Goal: Task Accomplishment & Management: Complete application form

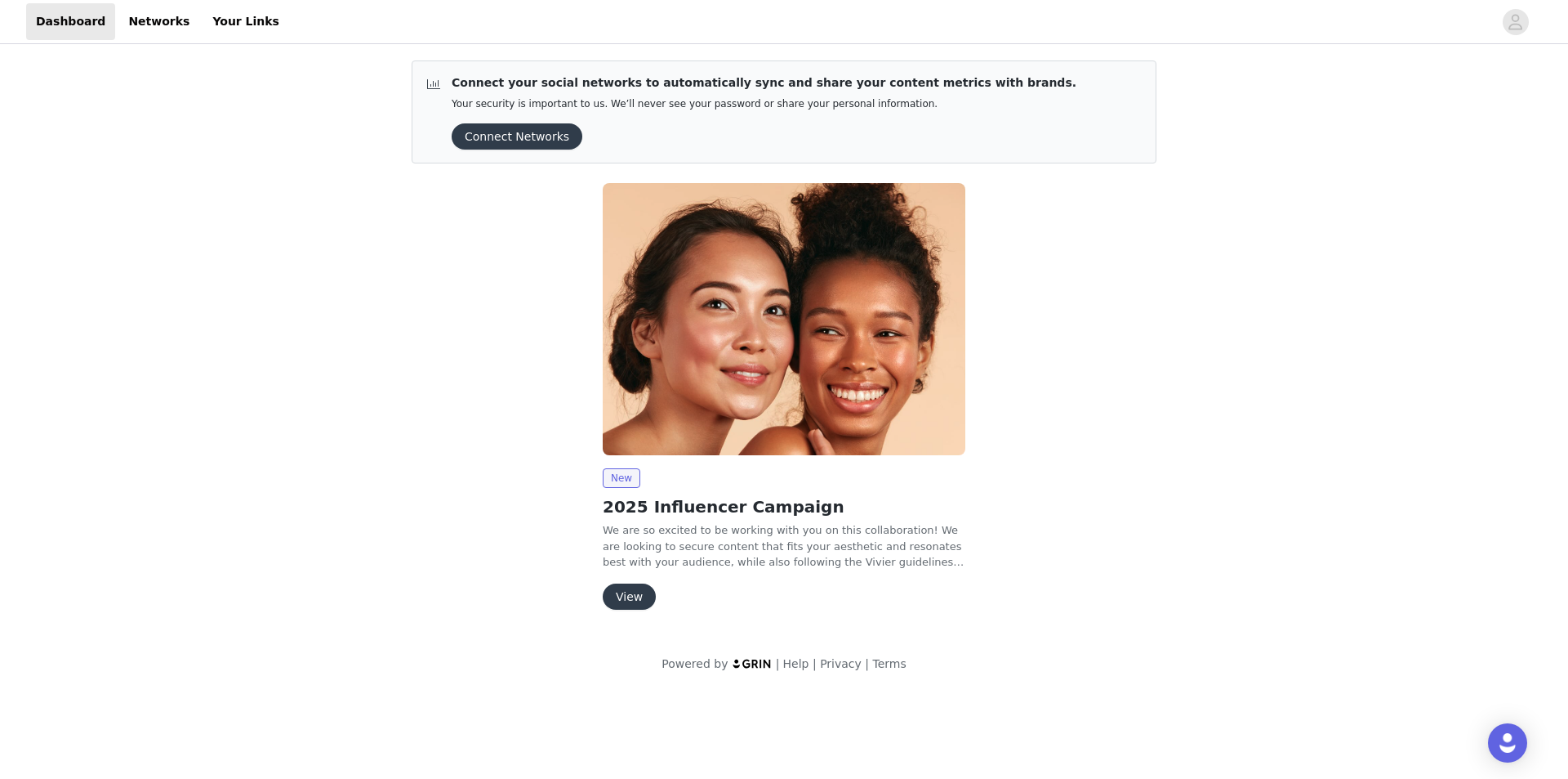
click at [639, 597] on button "View" at bounding box center [629, 597] width 53 height 26
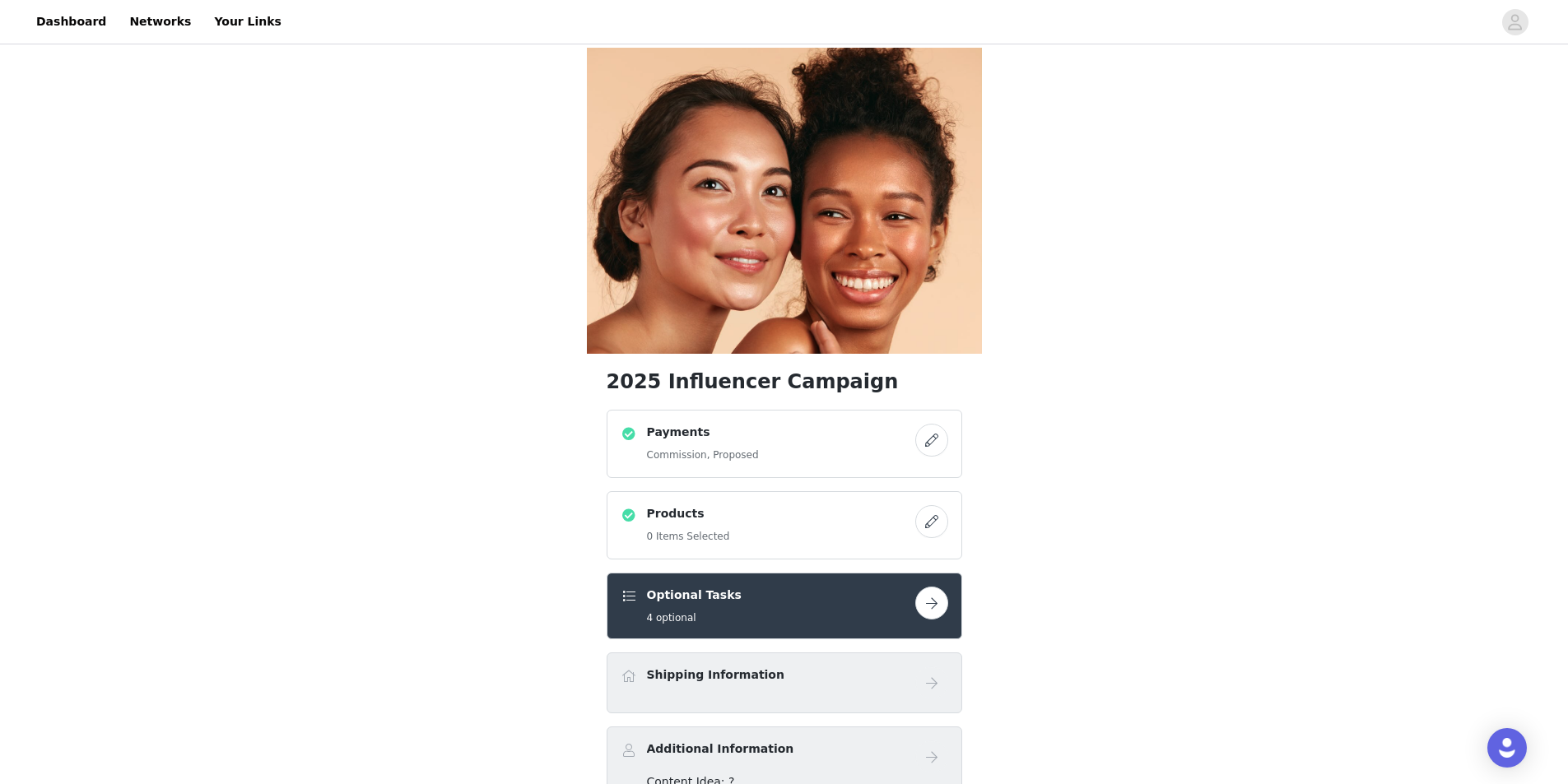
click at [948, 587] on button "button" at bounding box center [932, 603] width 33 height 33
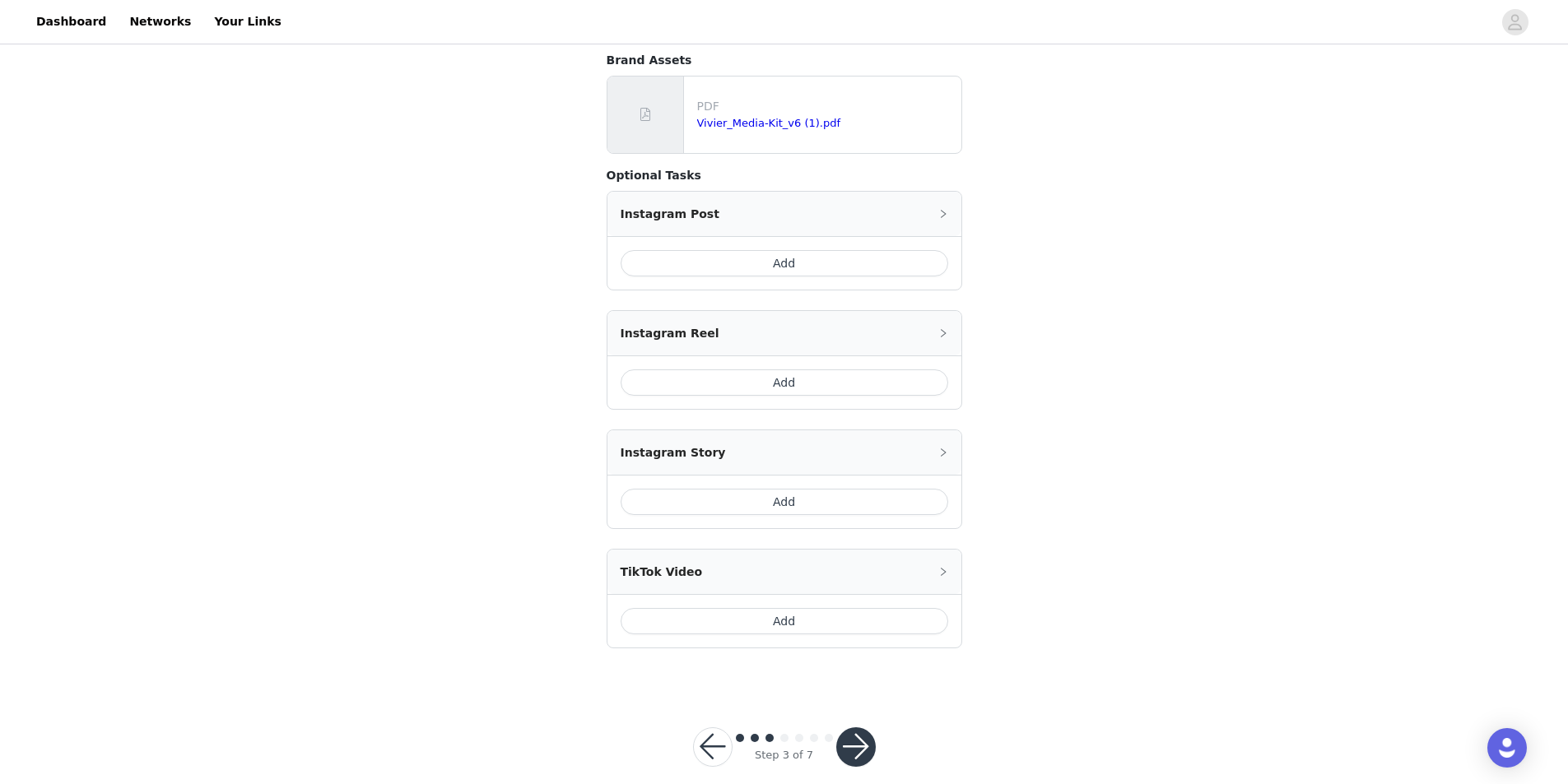
scroll to position [312, 0]
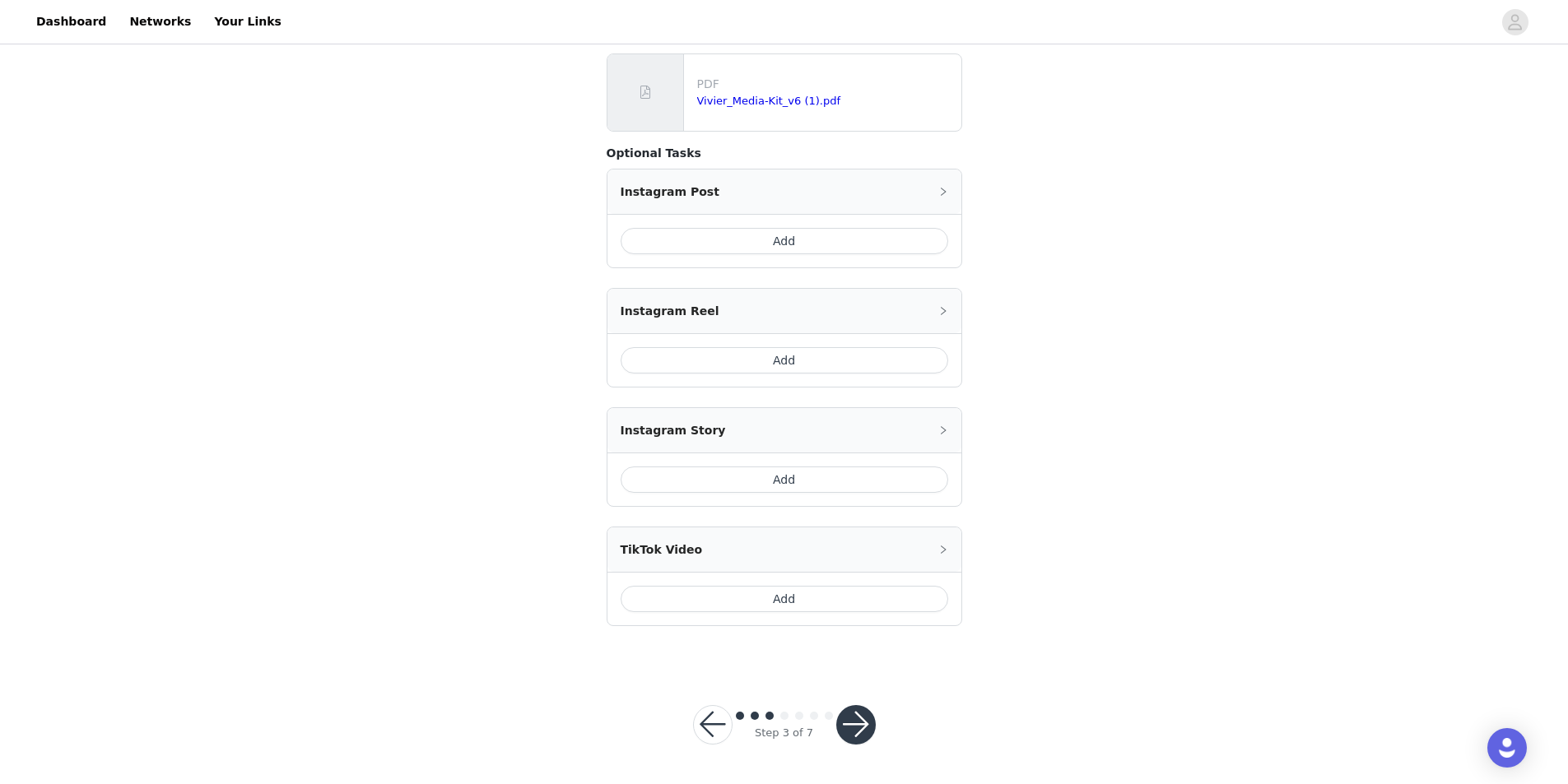
click at [871, 733] on button "button" at bounding box center [856, 724] width 39 height 39
click at [849, 719] on button "button" at bounding box center [856, 724] width 39 height 39
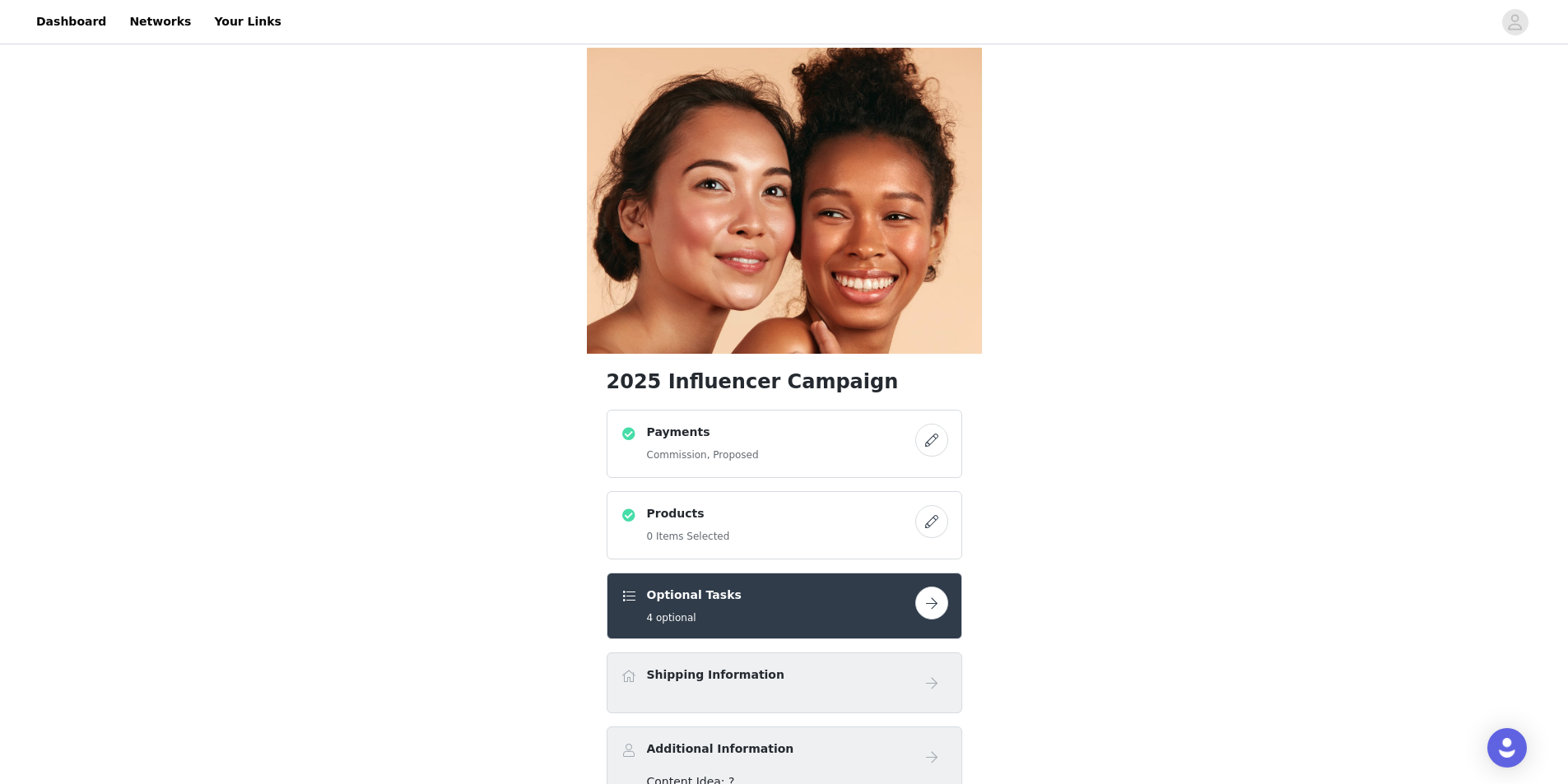
click at [792, 741] on div "Additional Information" at bounding box center [784, 757] width 328 height 33
click at [949, 652] on div "Shipping Information" at bounding box center [784, 683] width 356 height 61
click at [927, 505] on button "button" at bounding box center [932, 521] width 33 height 33
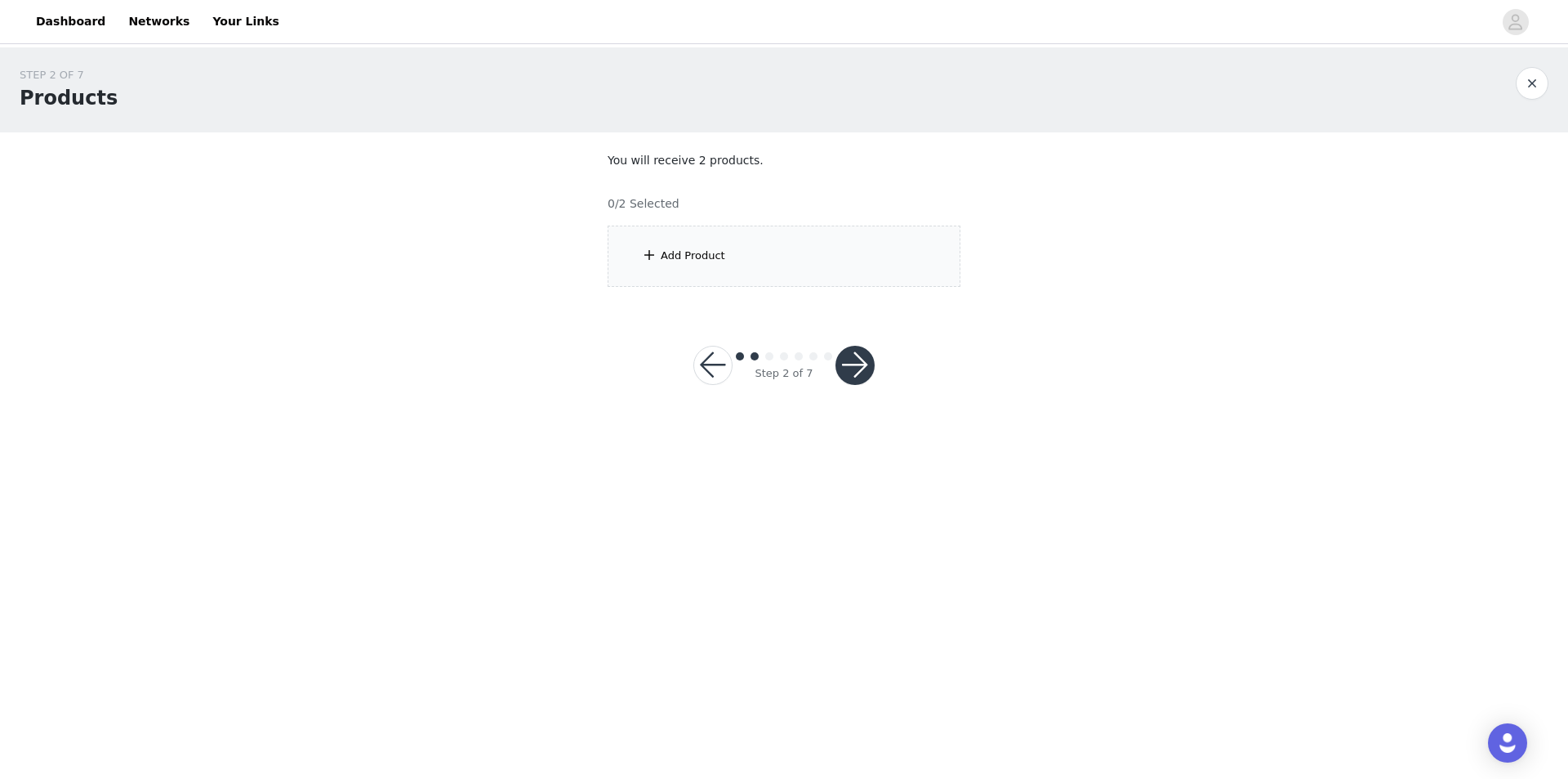
click at [692, 251] on div "Add Product" at bounding box center [693, 255] width 64 height 16
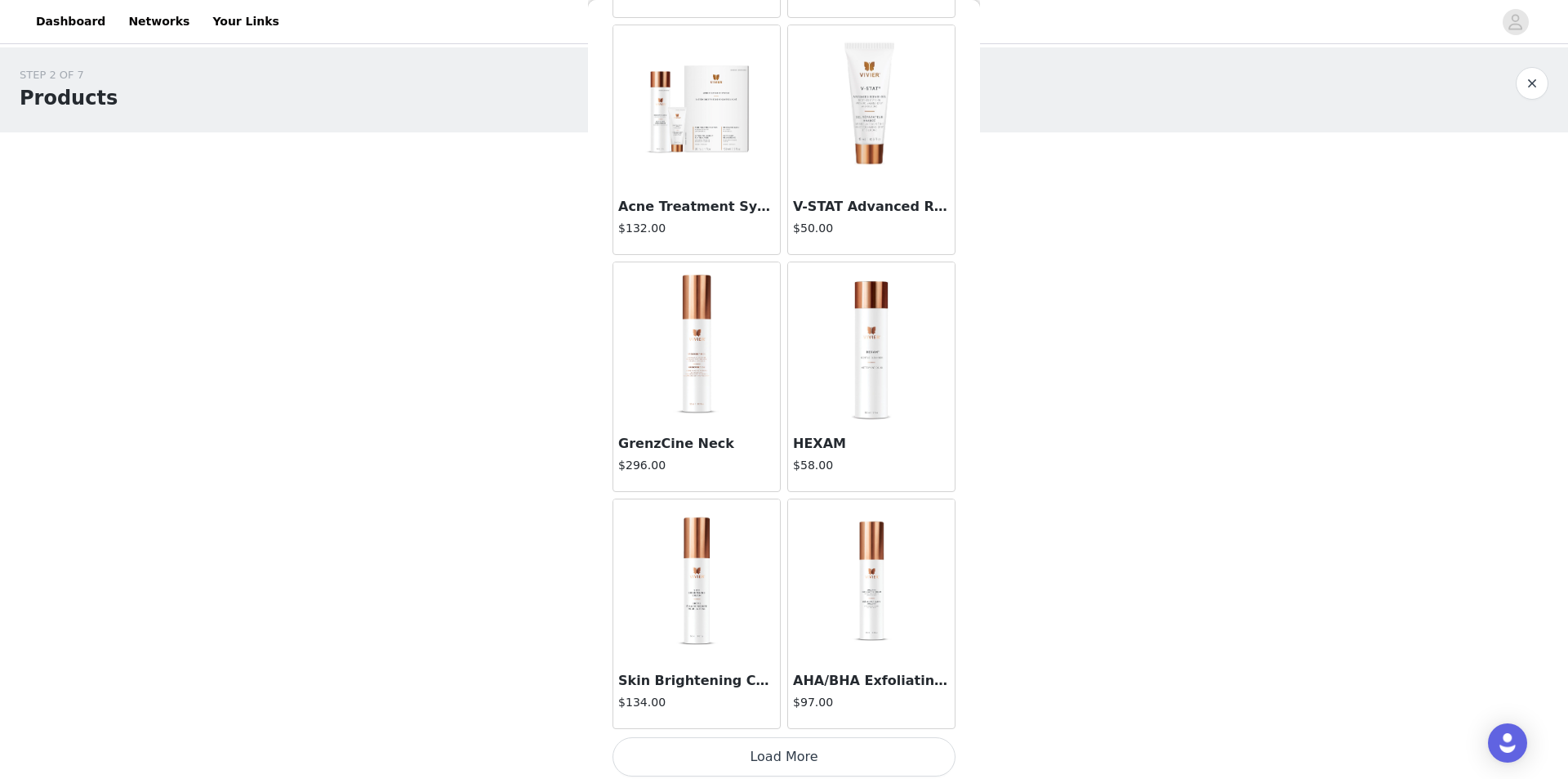
scroll to position [1722, 0]
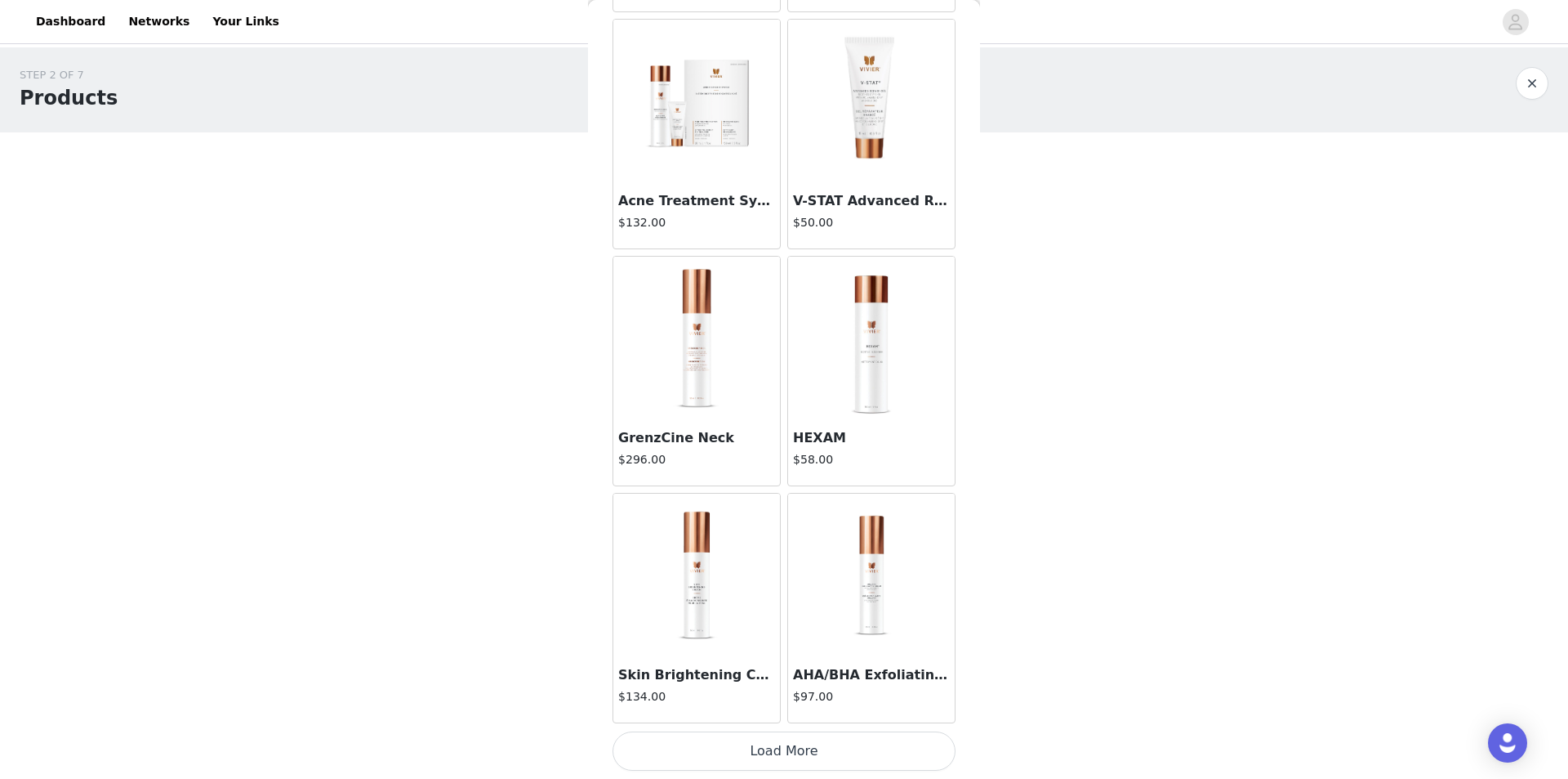
click at [772, 752] on button "Load More" at bounding box center [784, 751] width 343 height 39
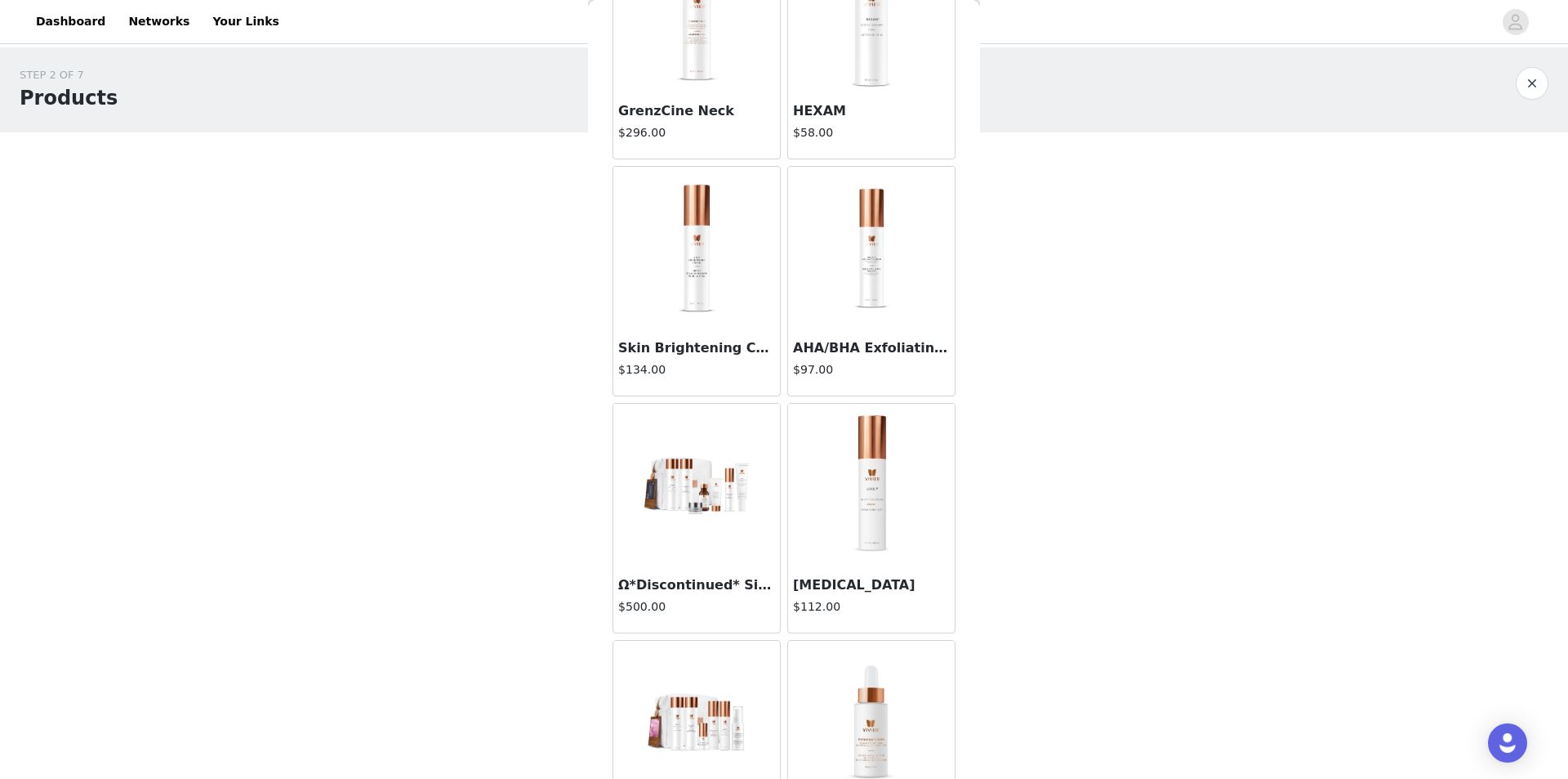
click at [861, 515] on img at bounding box center [871, 485] width 133 height 163
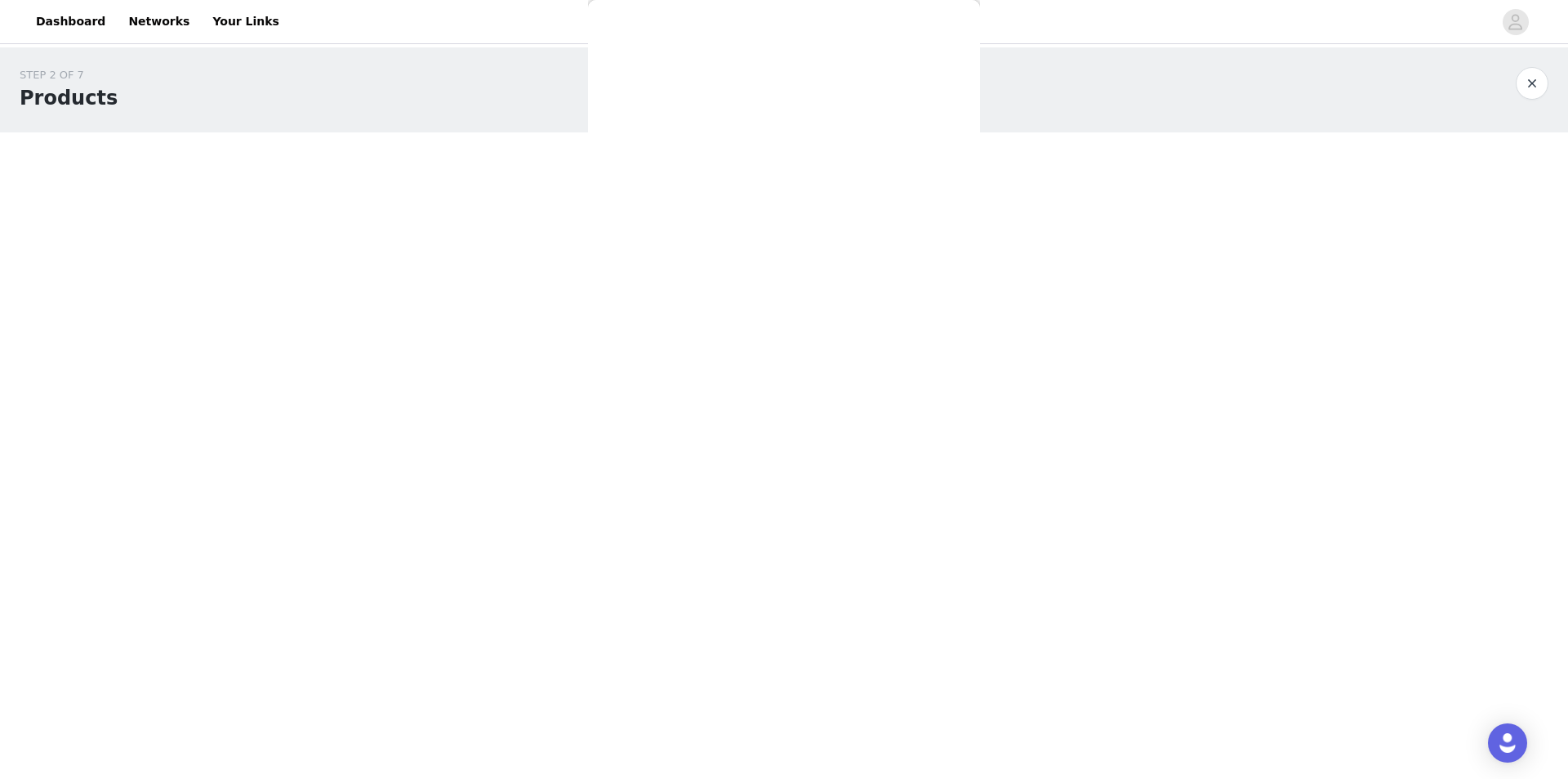
scroll to position [0, 0]
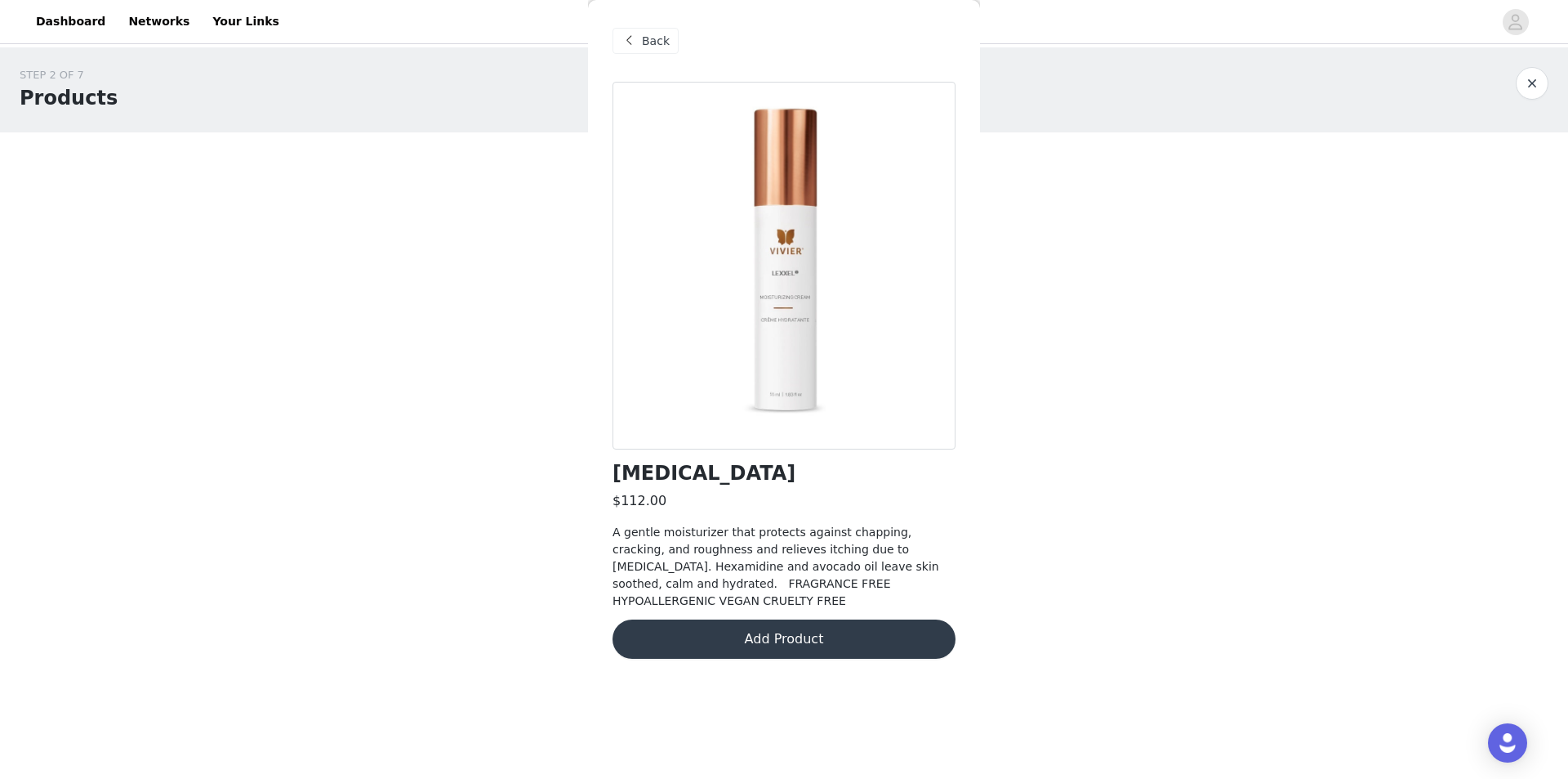
click at [836, 627] on button "Add Product" at bounding box center [784, 639] width 343 height 39
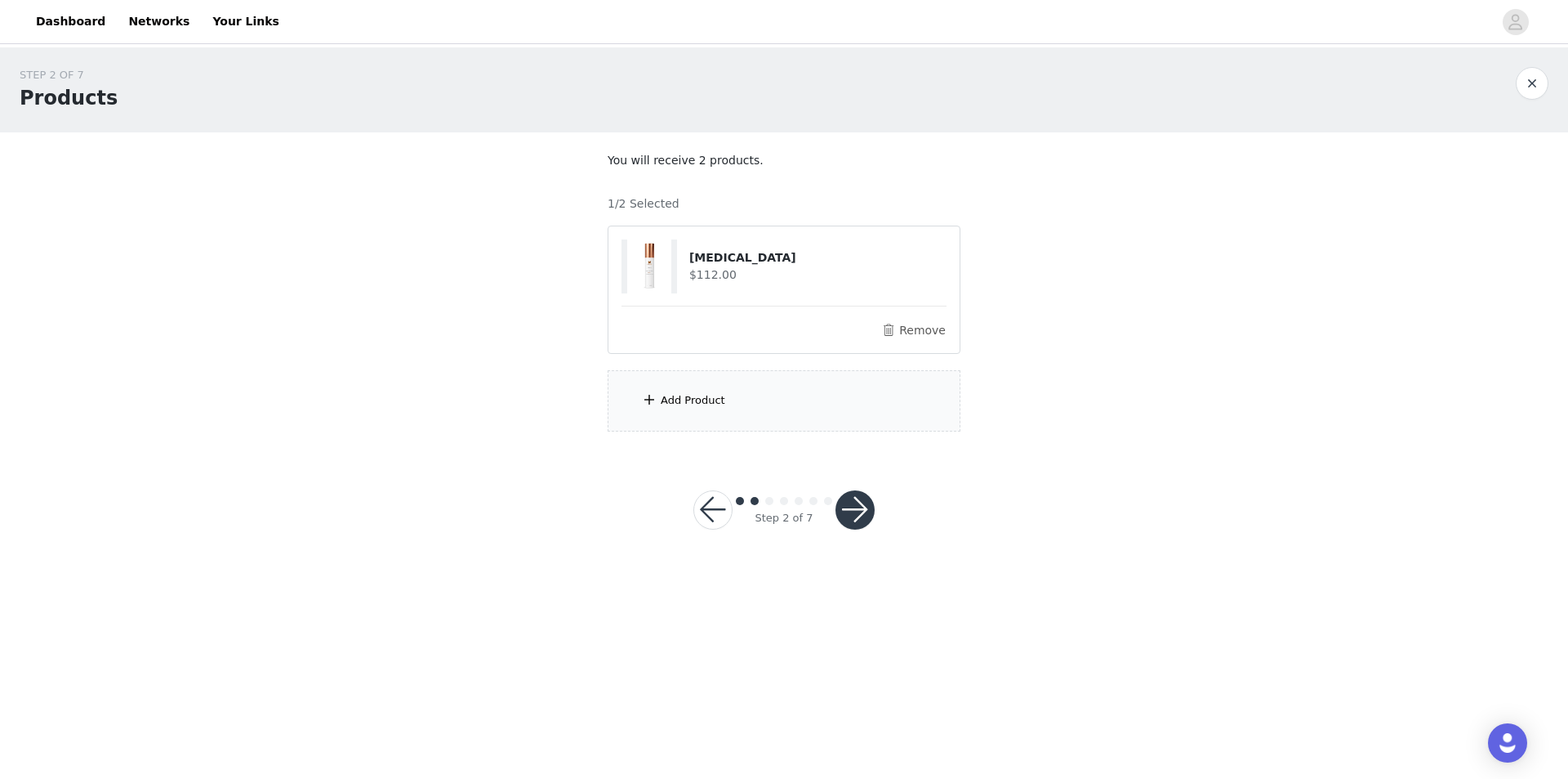
click at [692, 410] on div "Add Product" at bounding box center [784, 400] width 353 height 62
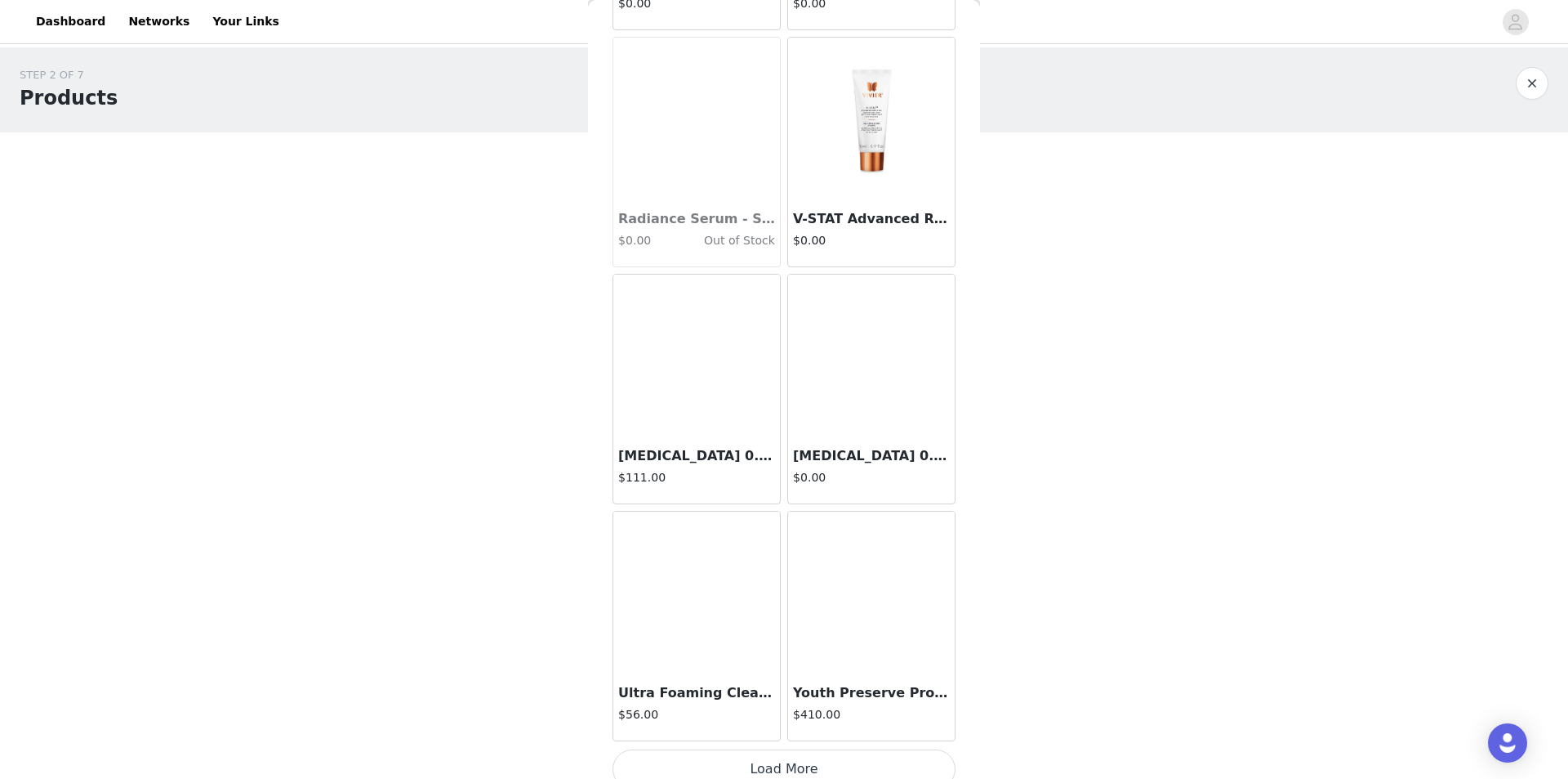
scroll to position [6458, 0]
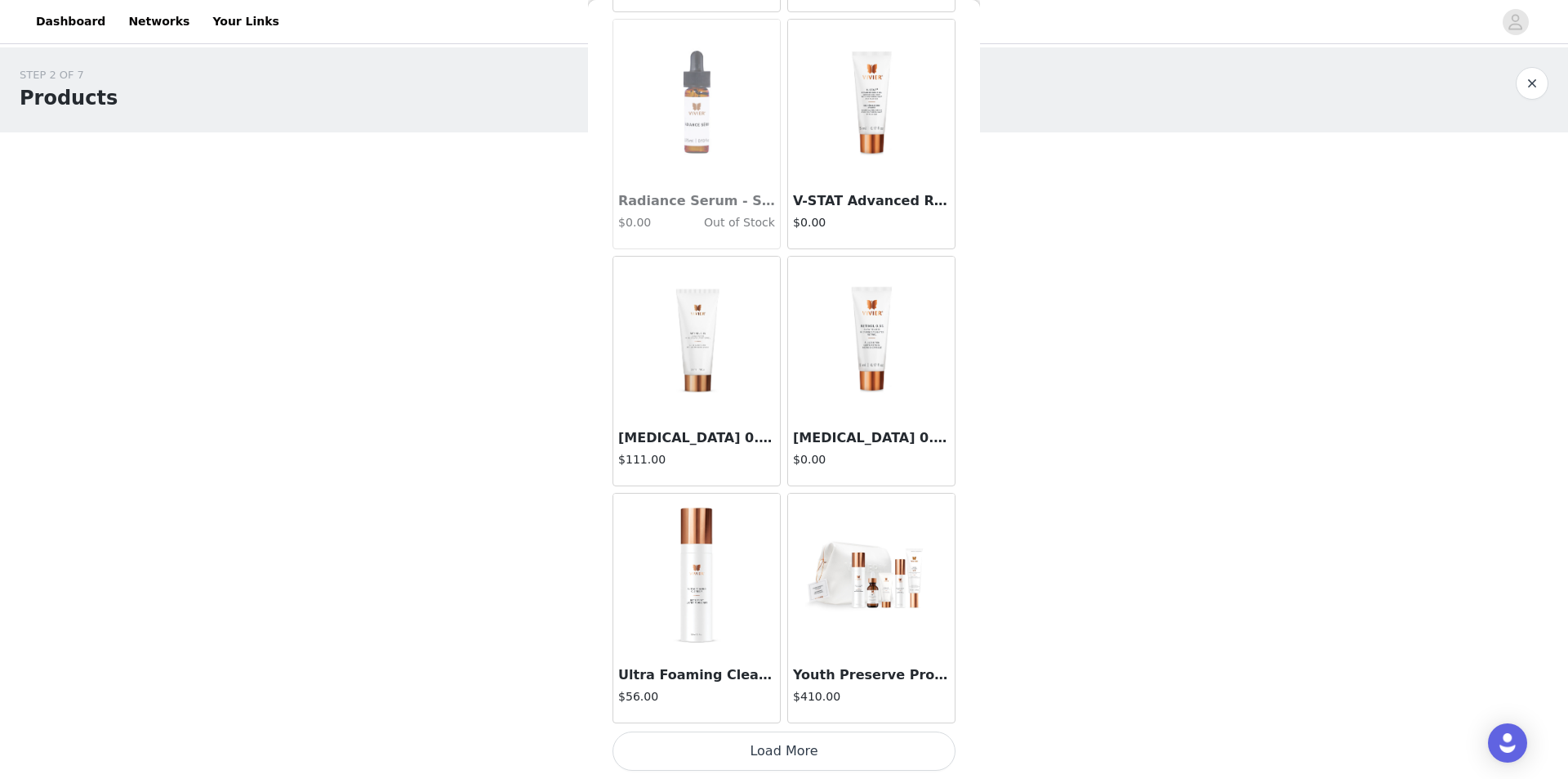
click at [813, 739] on button "Load More" at bounding box center [784, 751] width 343 height 39
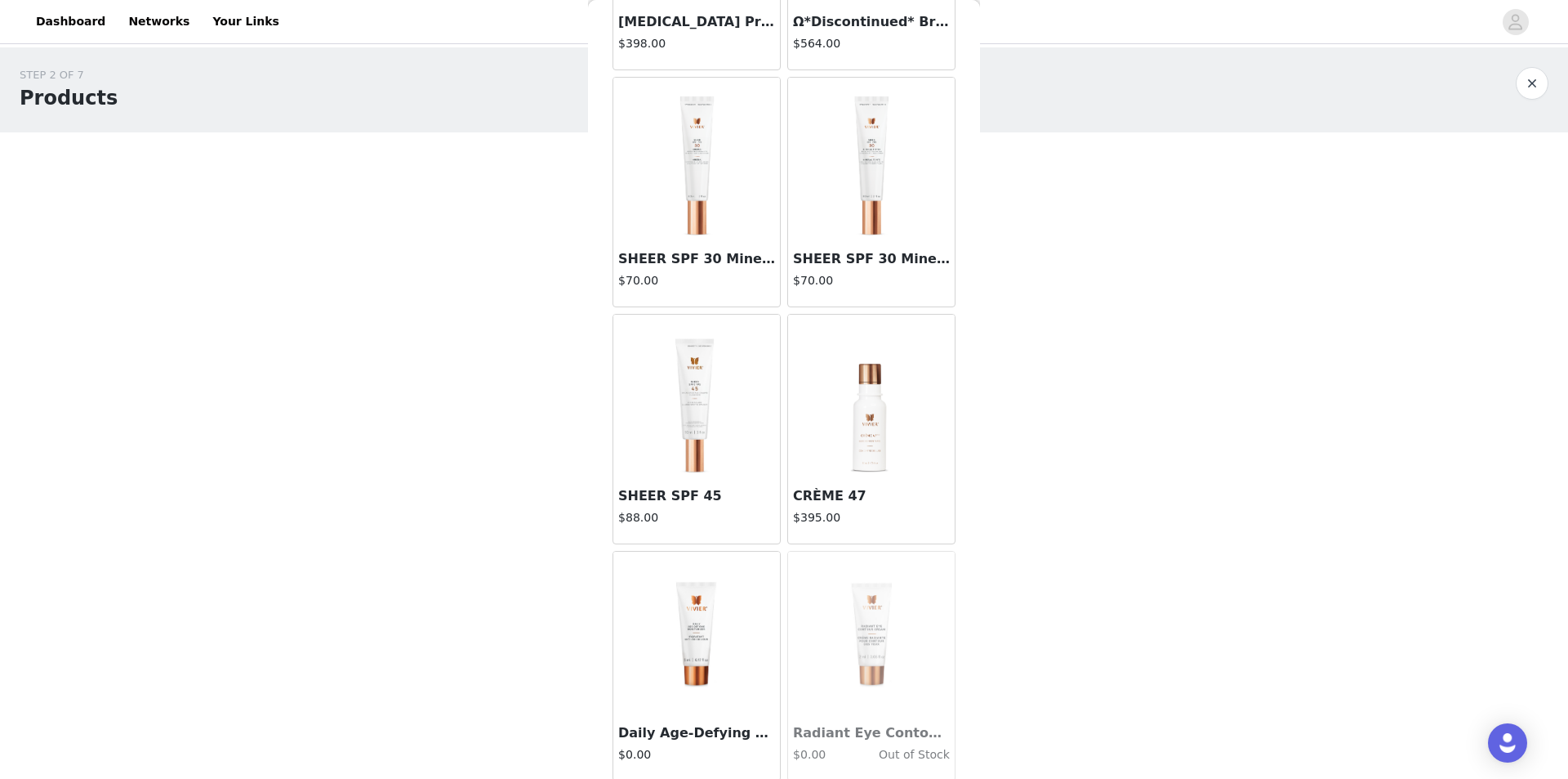
scroll to position [7608, 0]
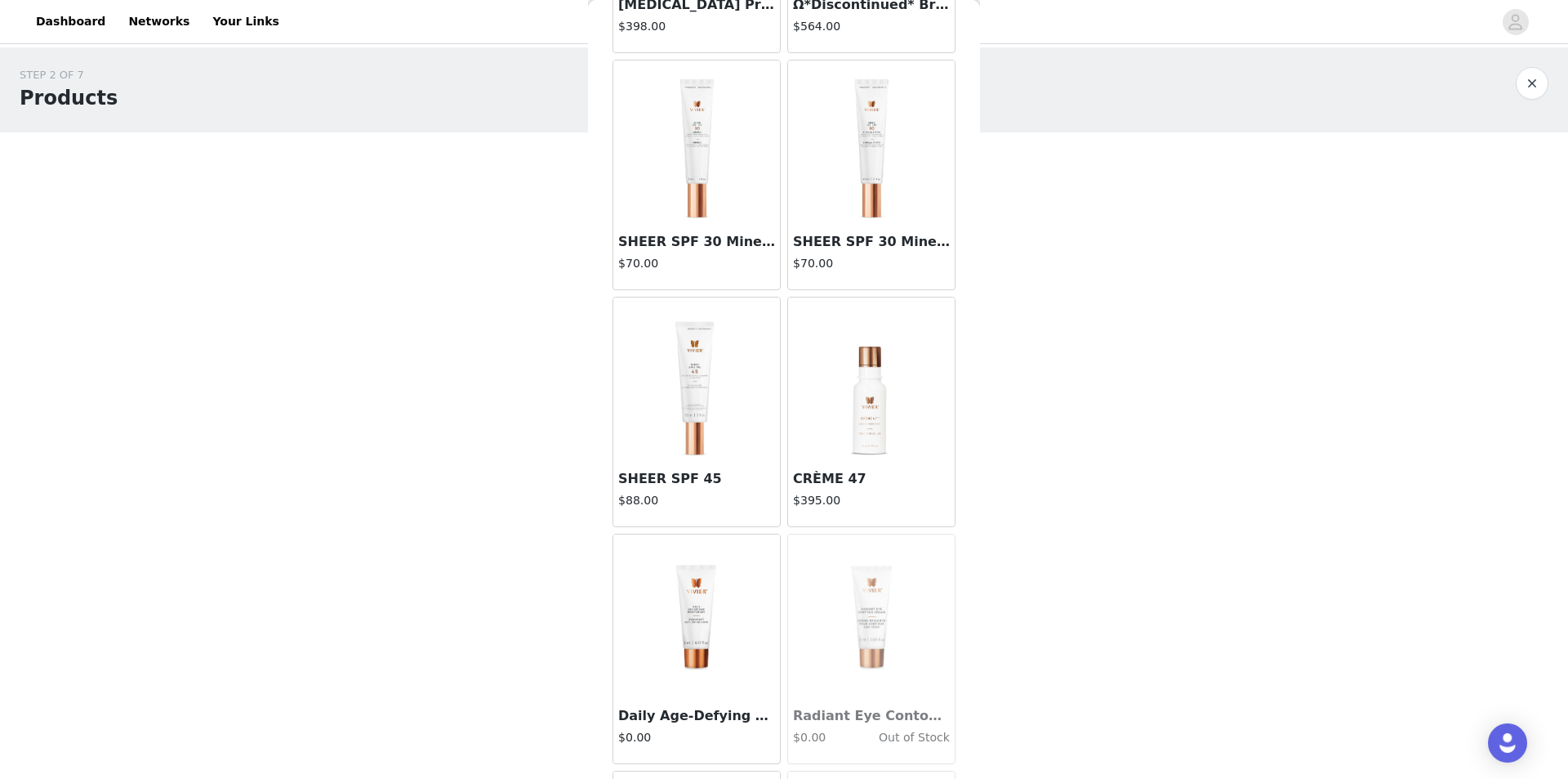
click at [853, 408] on img at bounding box center [871, 379] width 133 height 163
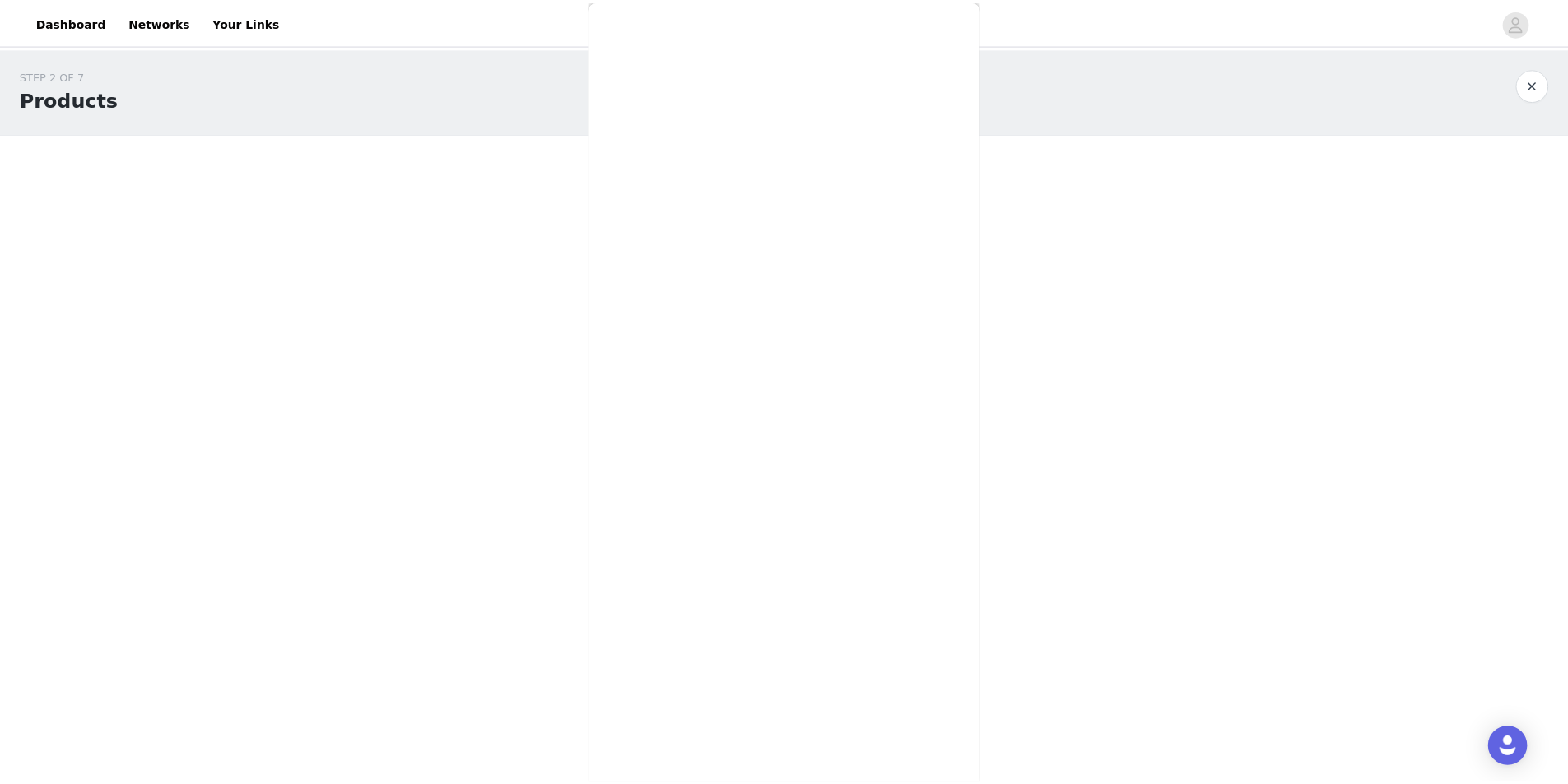
scroll to position [0, 0]
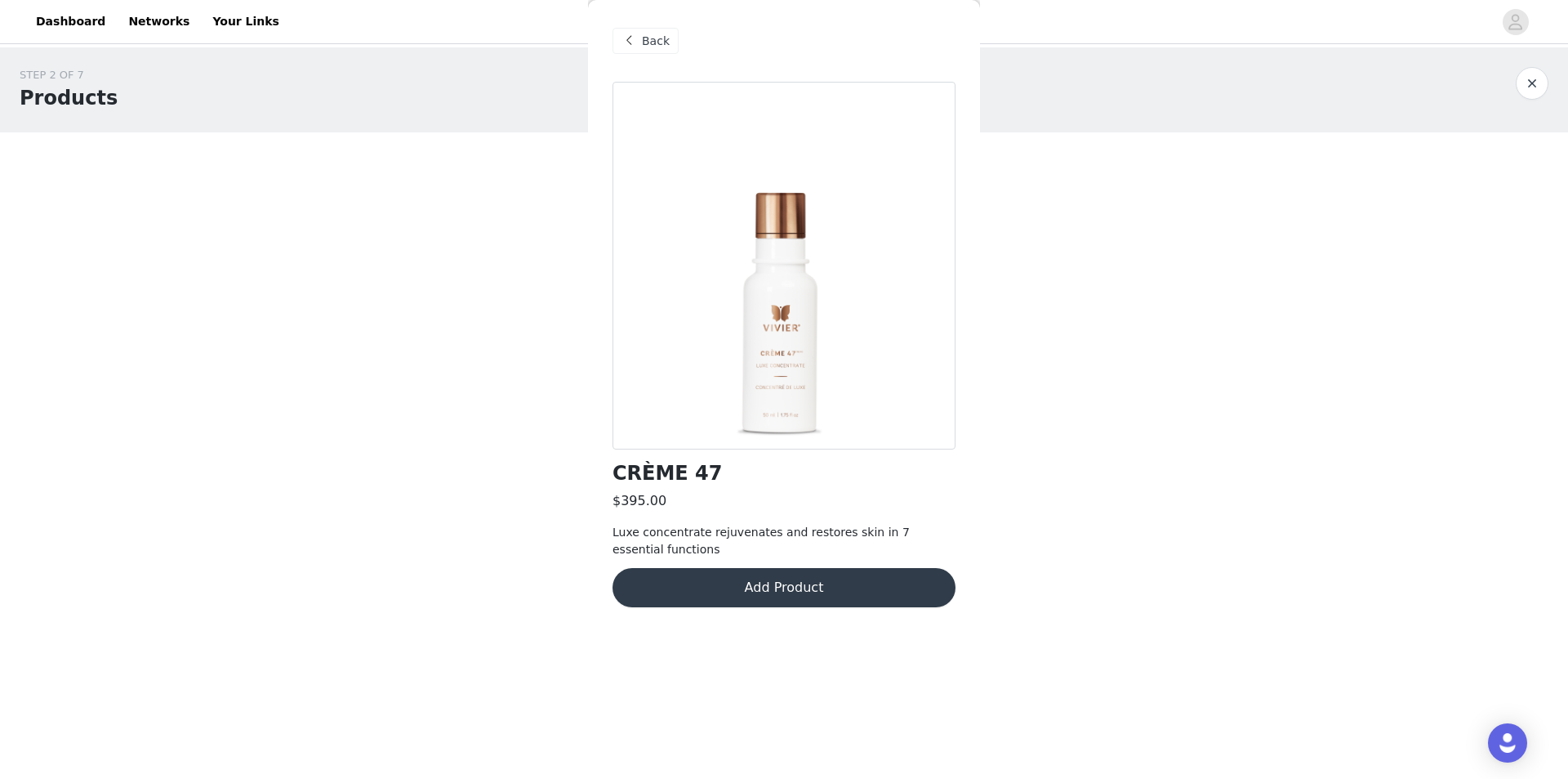
click at [827, 583] on button "Add Product" at bounding box center [784, 587] width 343 height 39
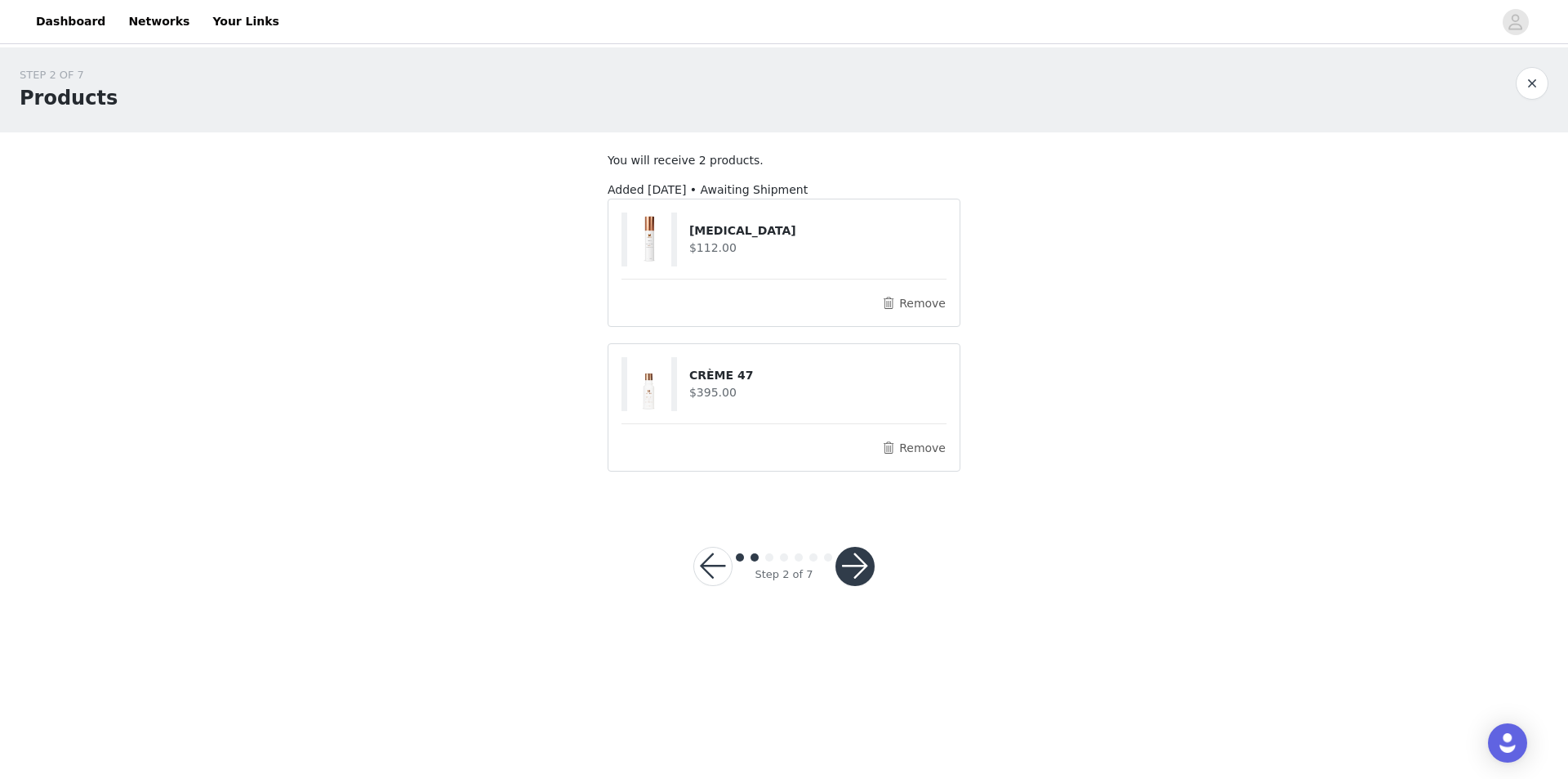
click at [849, 564] on button "button" at bounding box center [855, 566] width 39 height 39
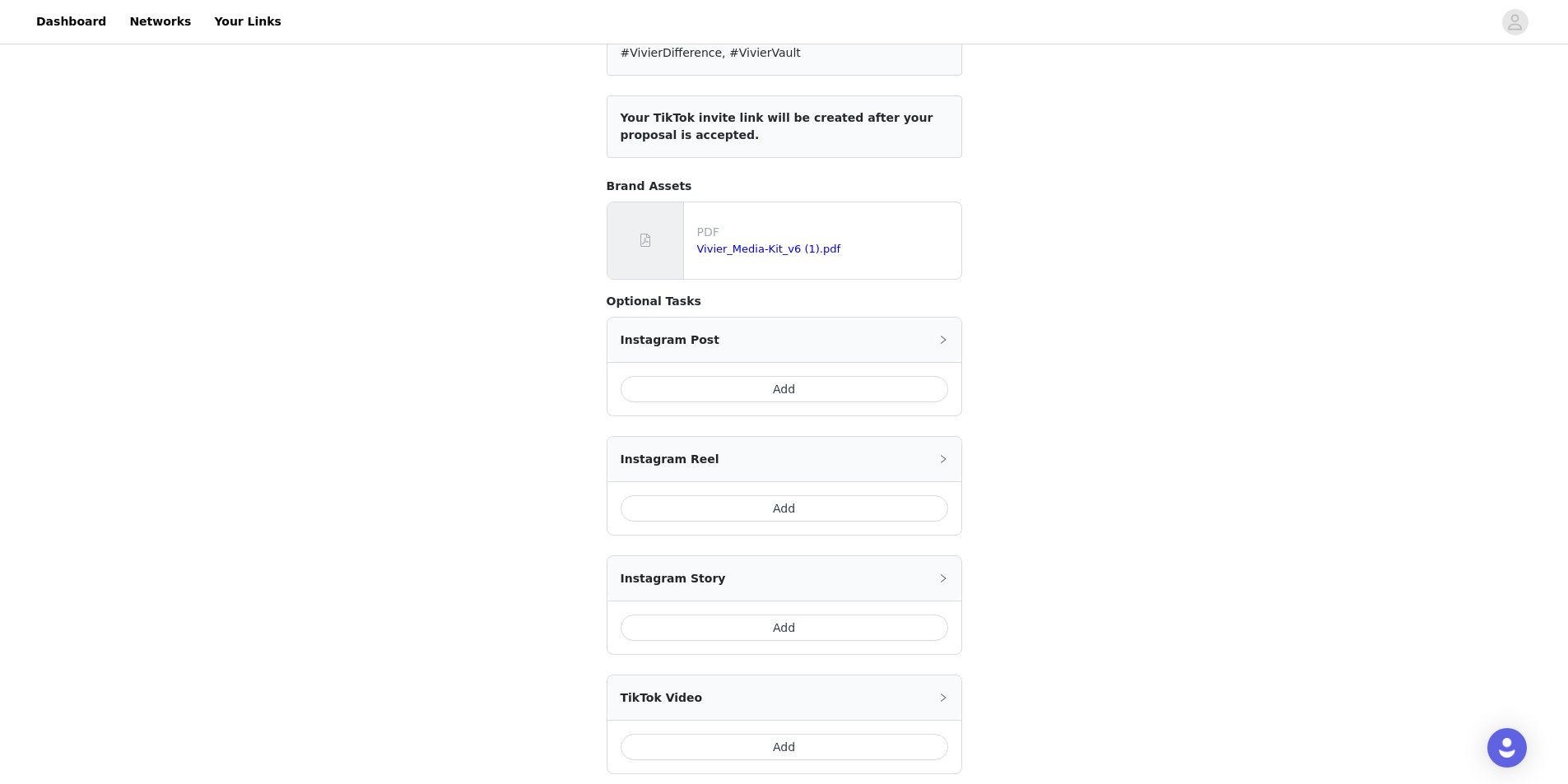
scroll to position [312, 0]
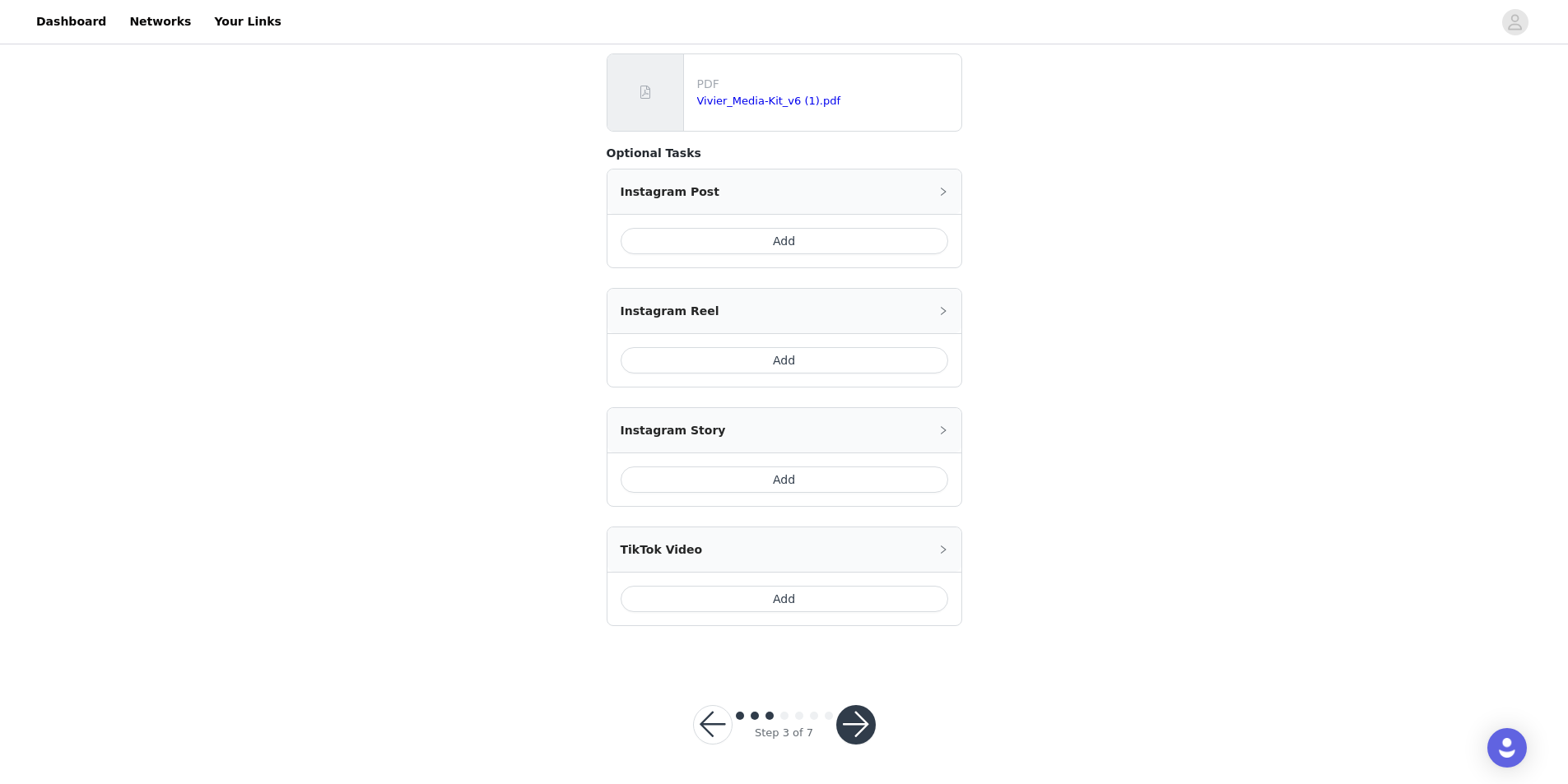
click at [866, 721] on button "button" at bounding box center [856, 724] width 39 height 39
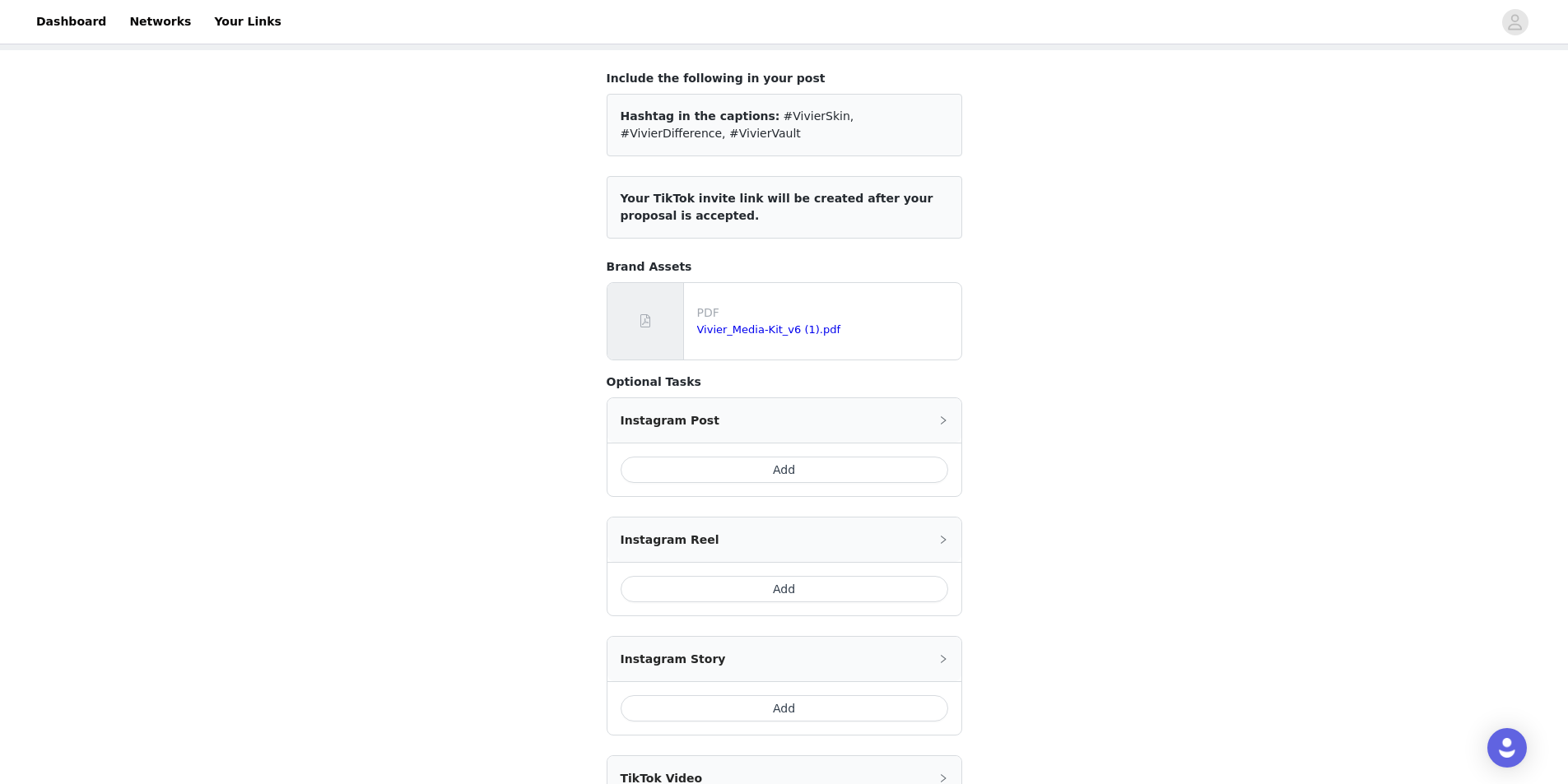
scroll to position [0, 0]
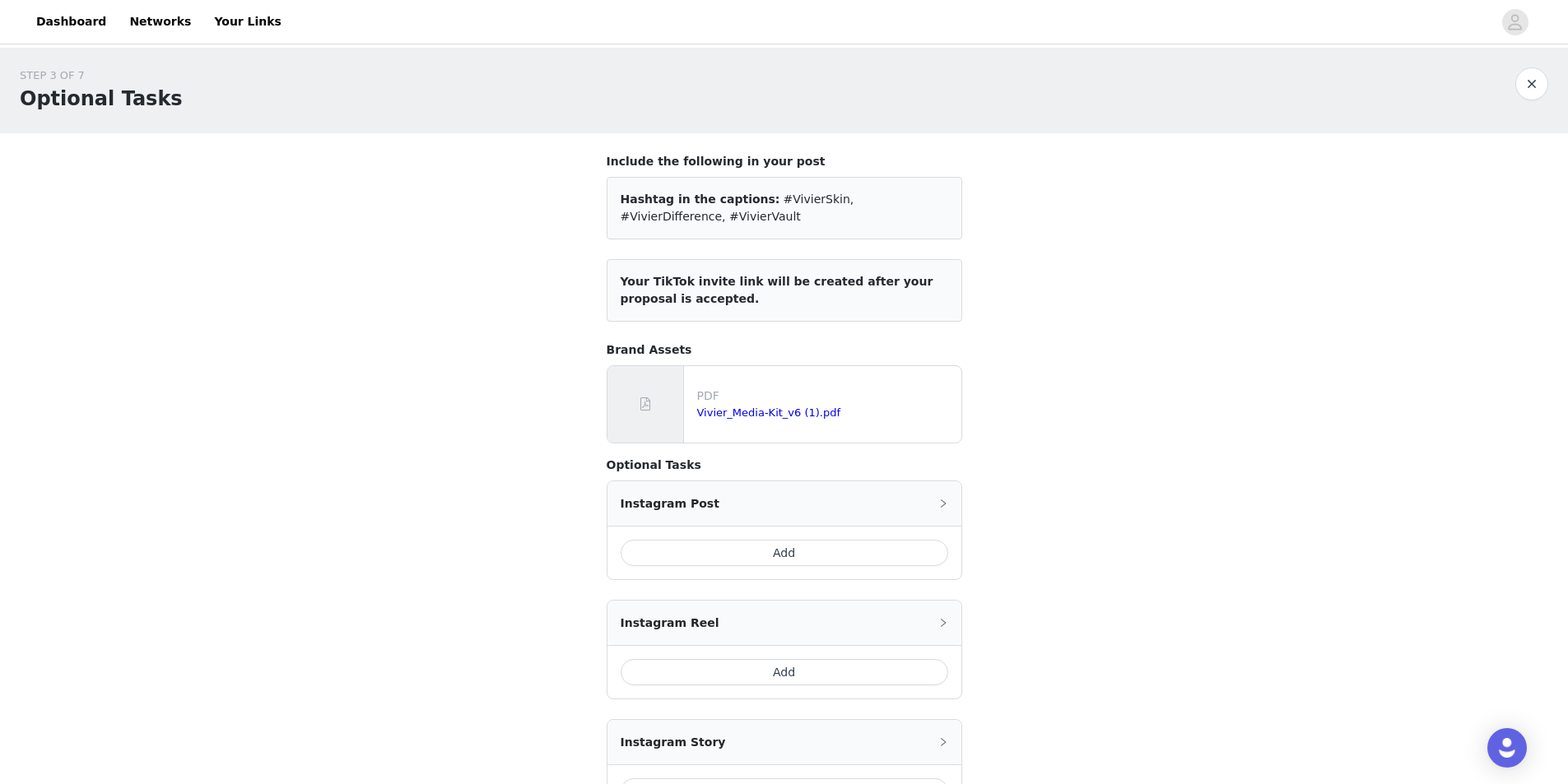
click at [832, 557] on button "Add" at bounding box center [784, 553] width 328 height 26
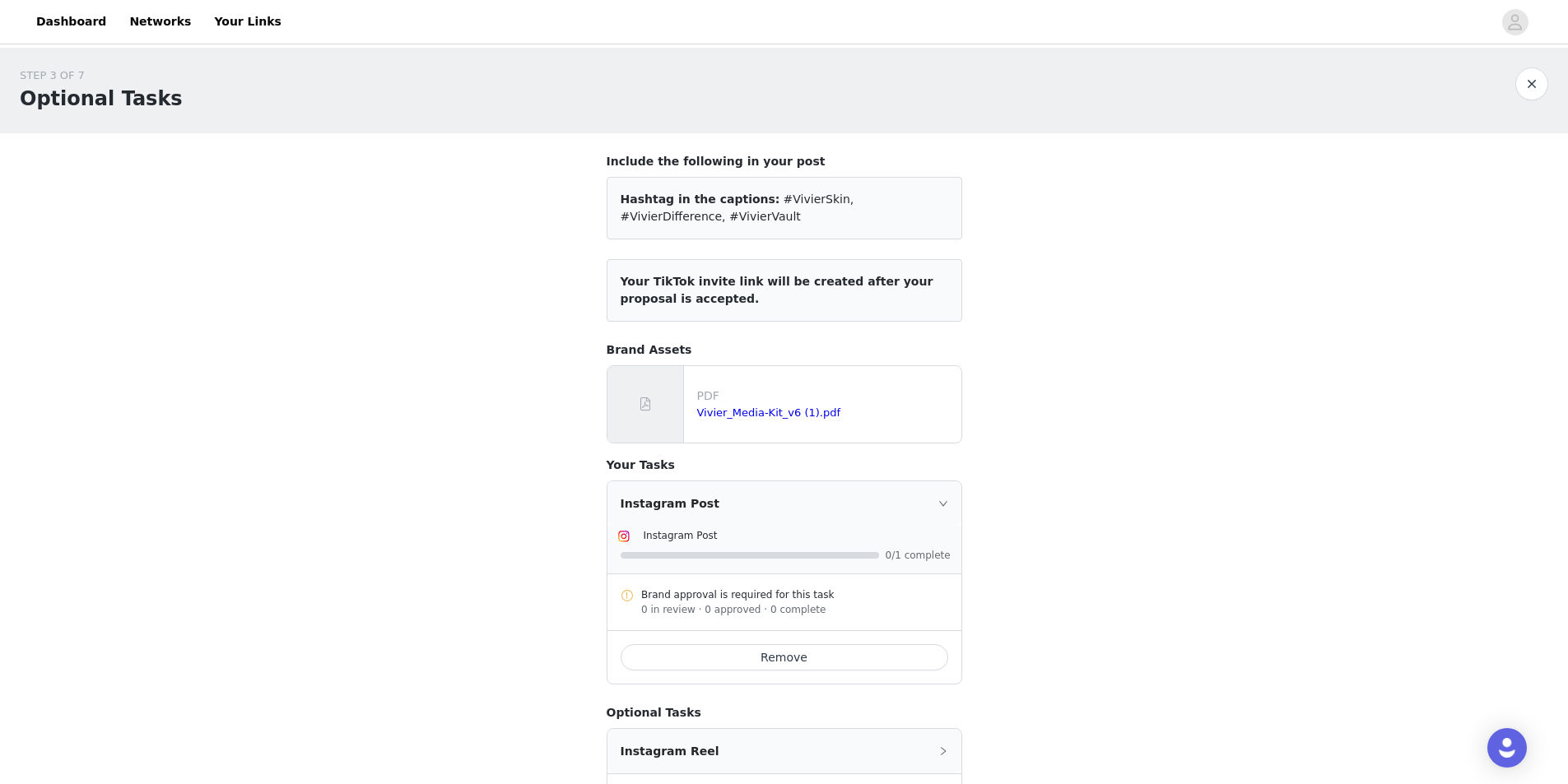
click at [741, 656] on button "Remove" at bounding box center [784, 656] width 328 height 26
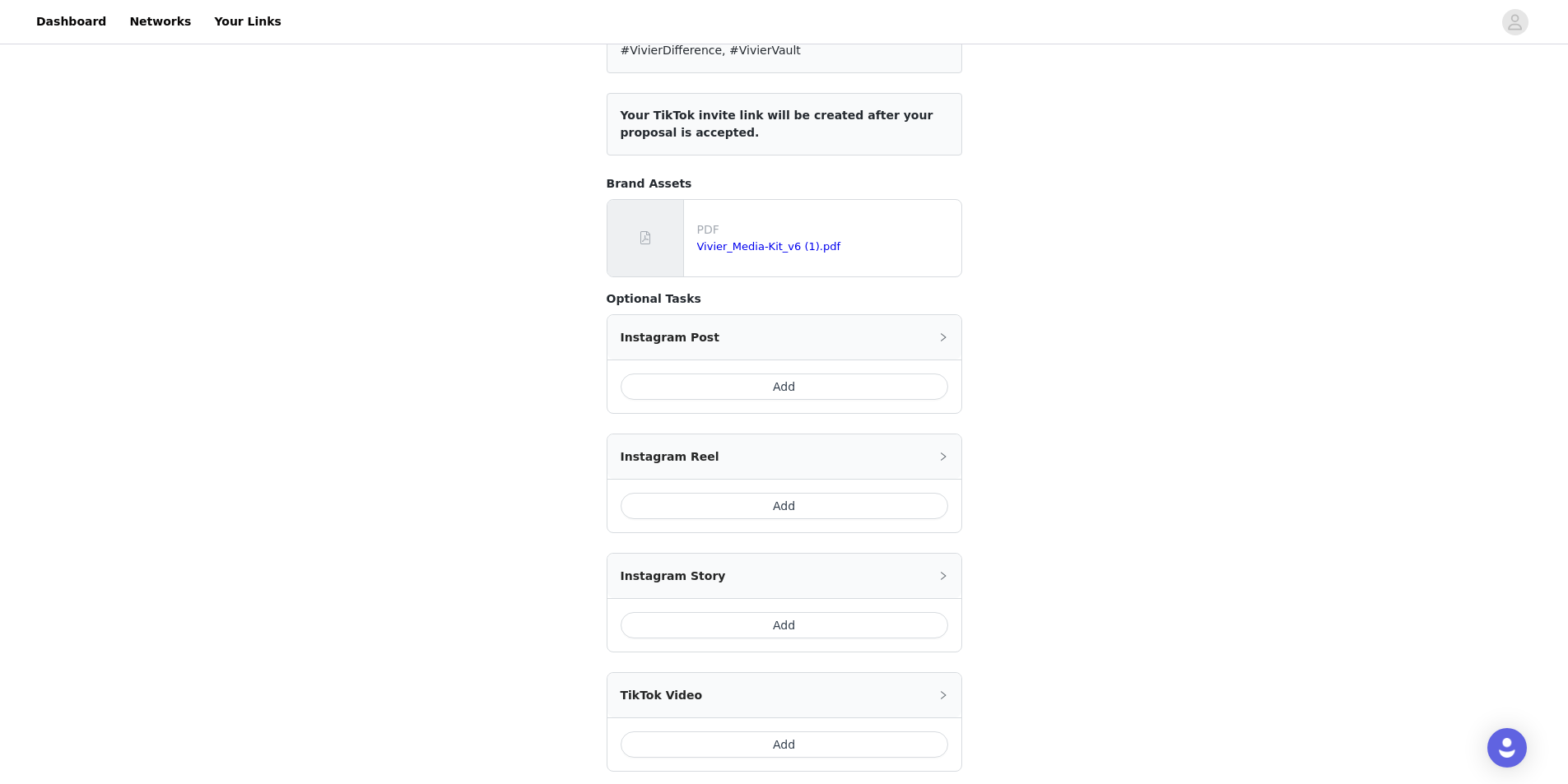
scroll to position [312, 0]
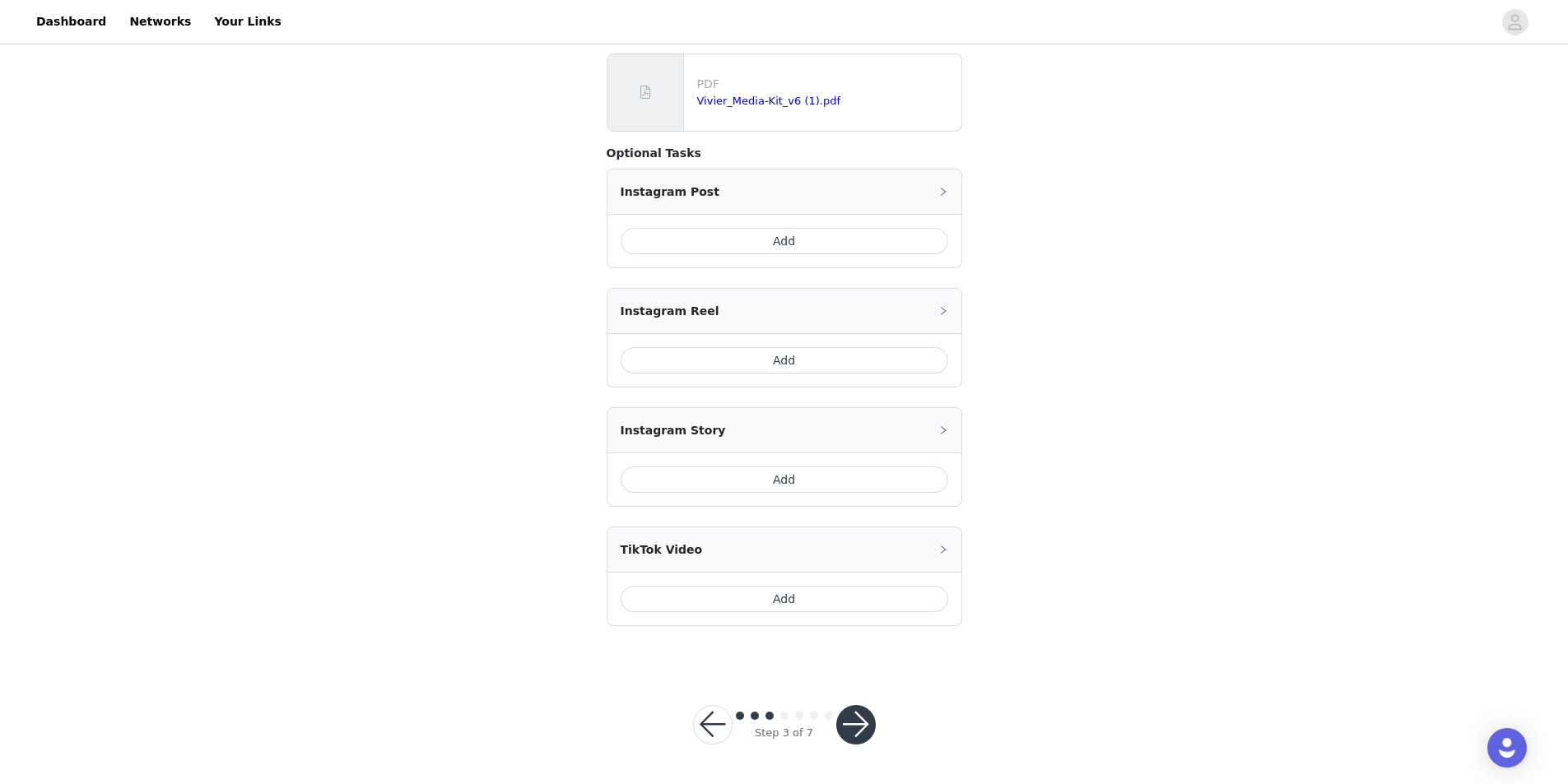
click at [854, 724] on button "button" at bounding box center [856, 724] width 39 height 39
click at [854, 724] on div at bounding box center [856, 724] width 39 height 39
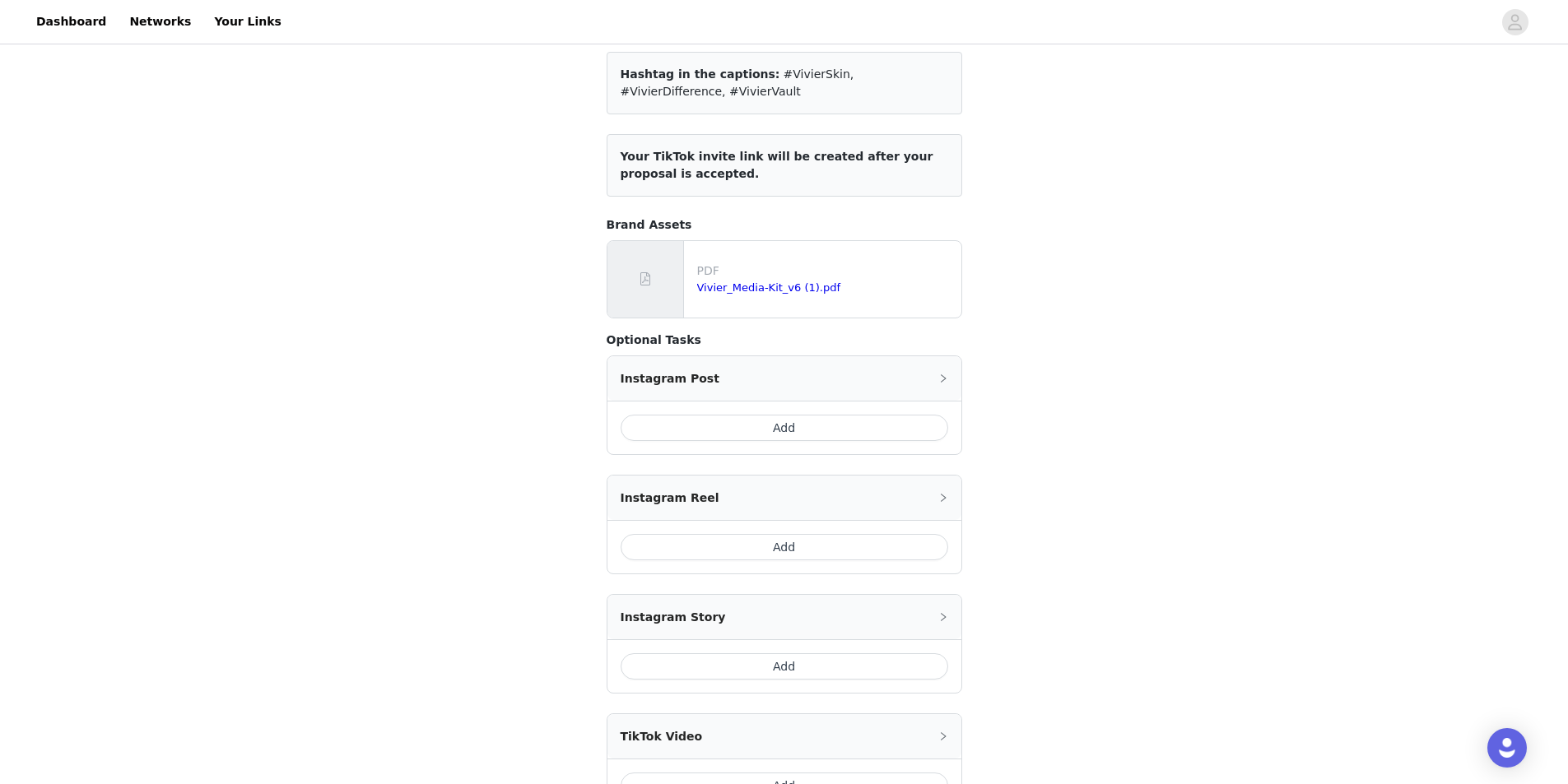
scroll to position [0, 0]
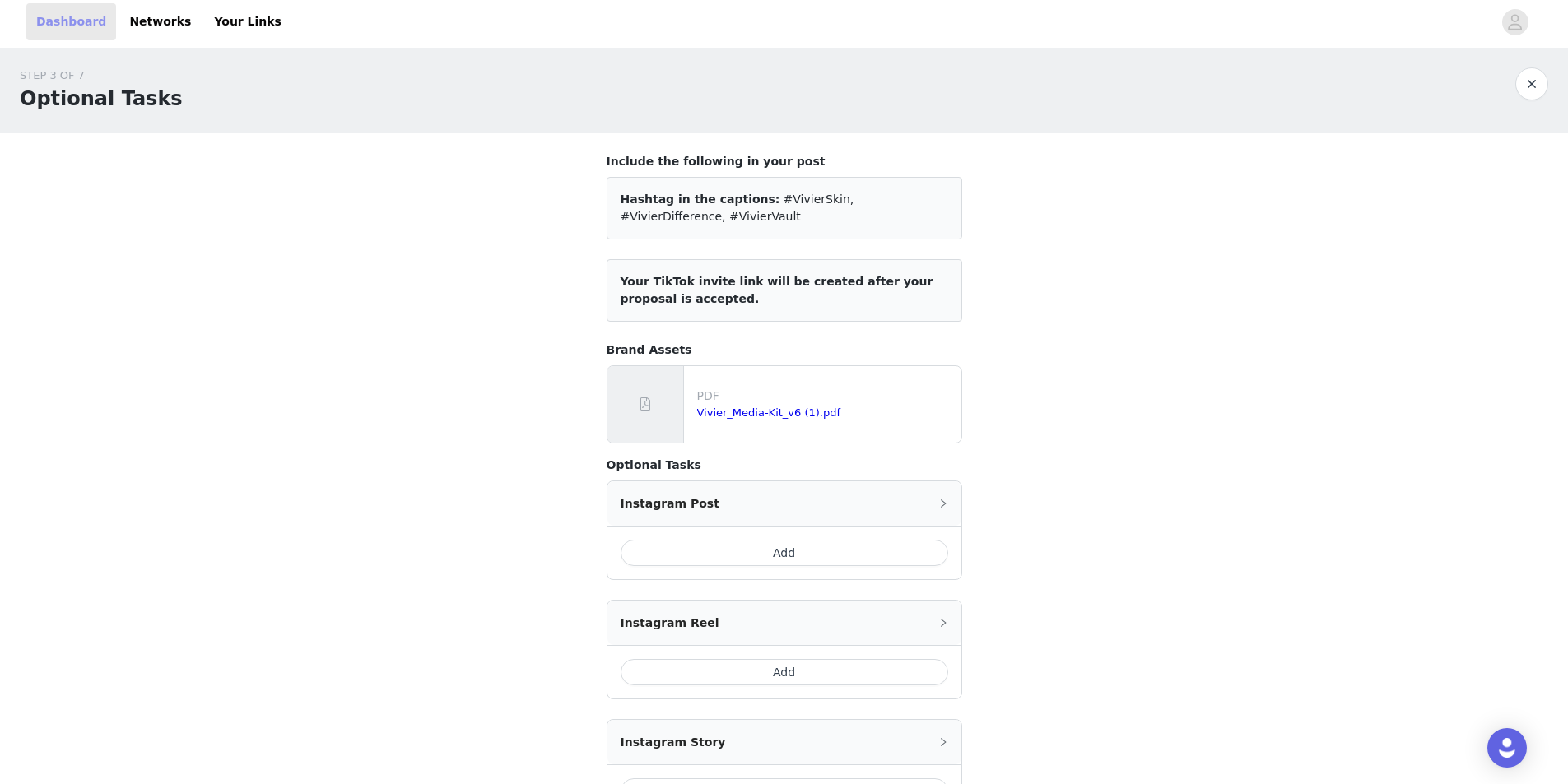
click at [88, 25] on link "Dashboard" at bounding box center [71, 22] width 89 height 37
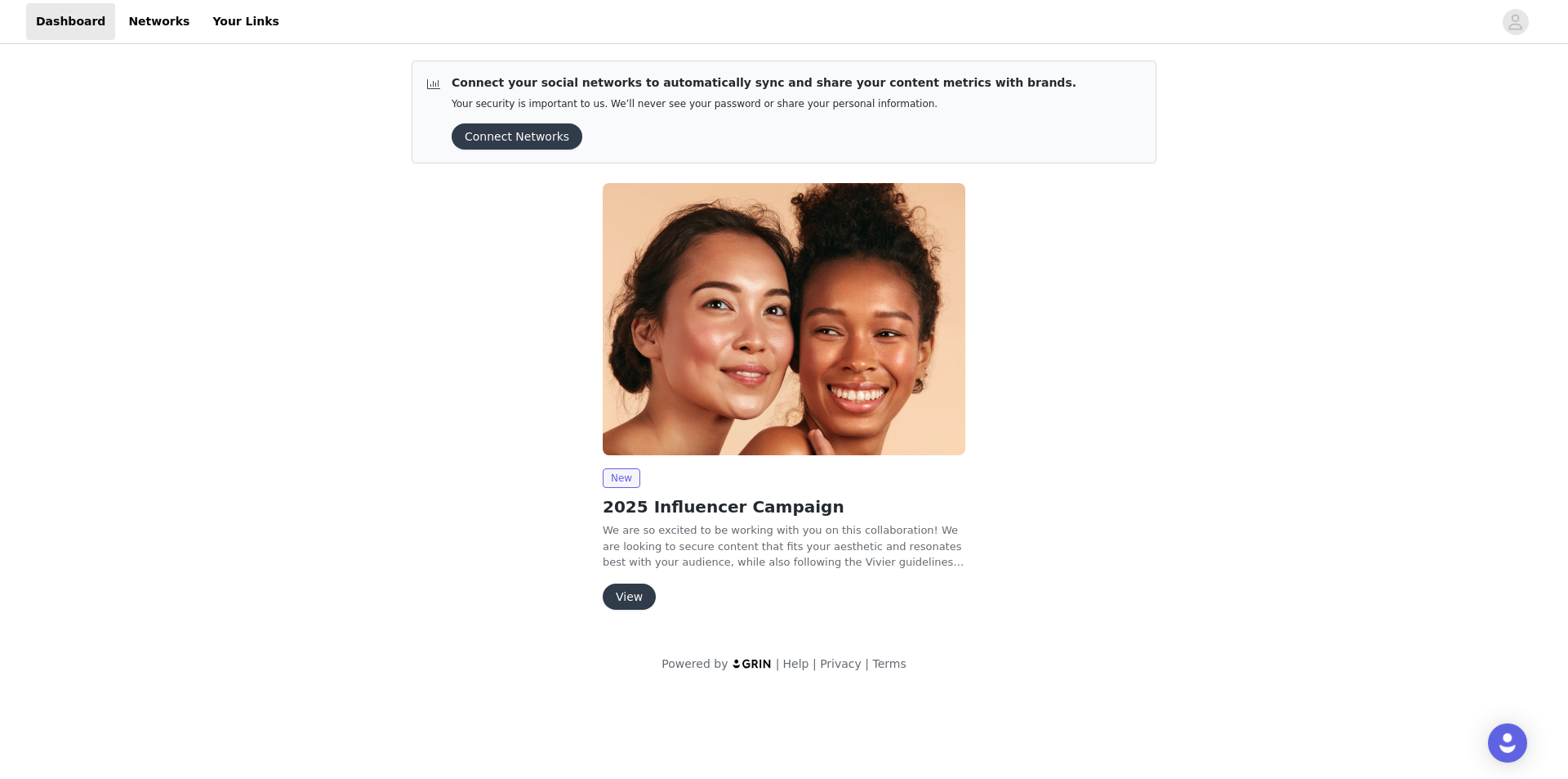
click at [627, 603] on button "View" at bounding box center [629, 597] width 53 height 26
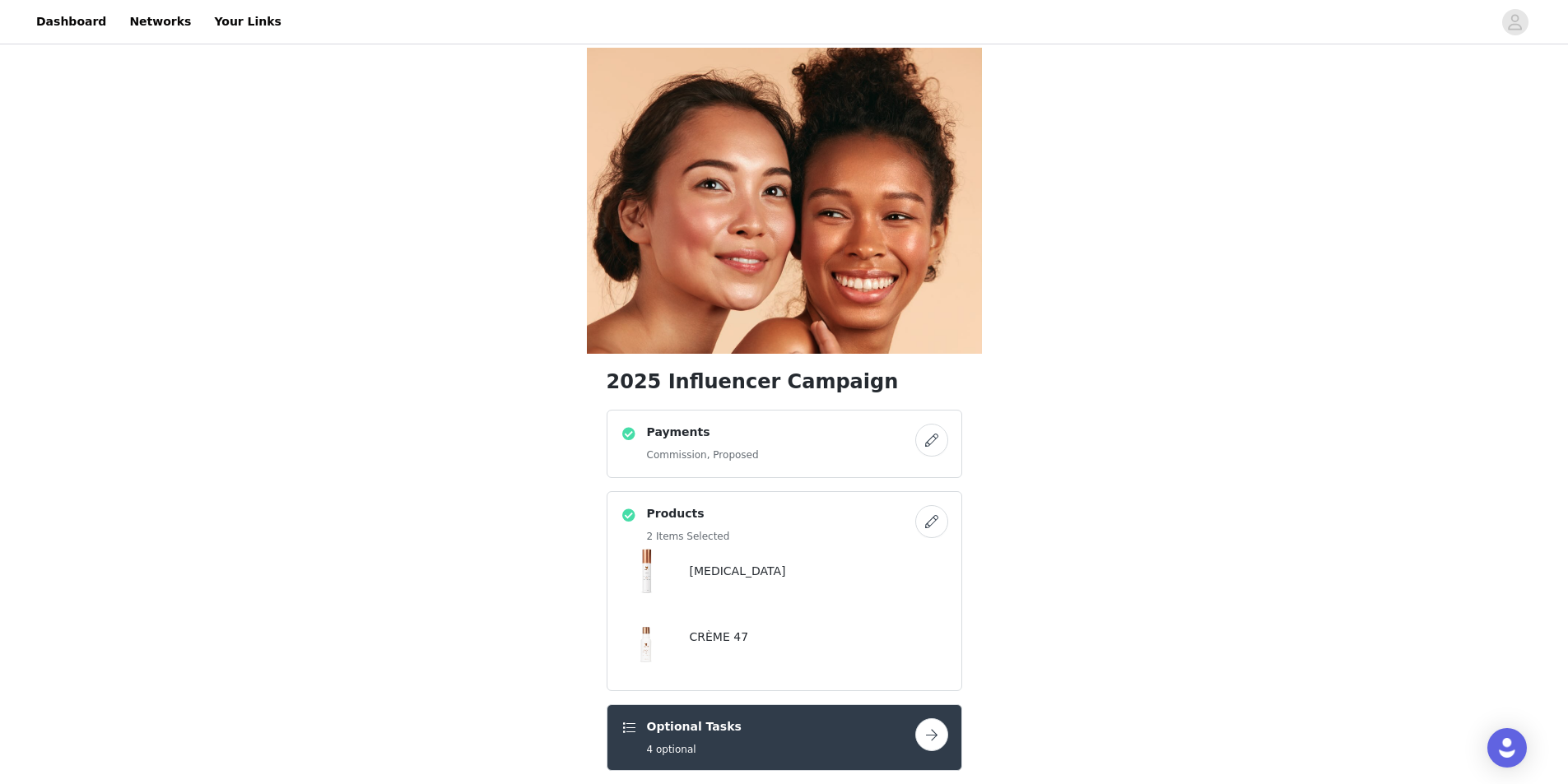
click at [930, 423] on button "button" at bounding box center [932, 440] width 33 height 33
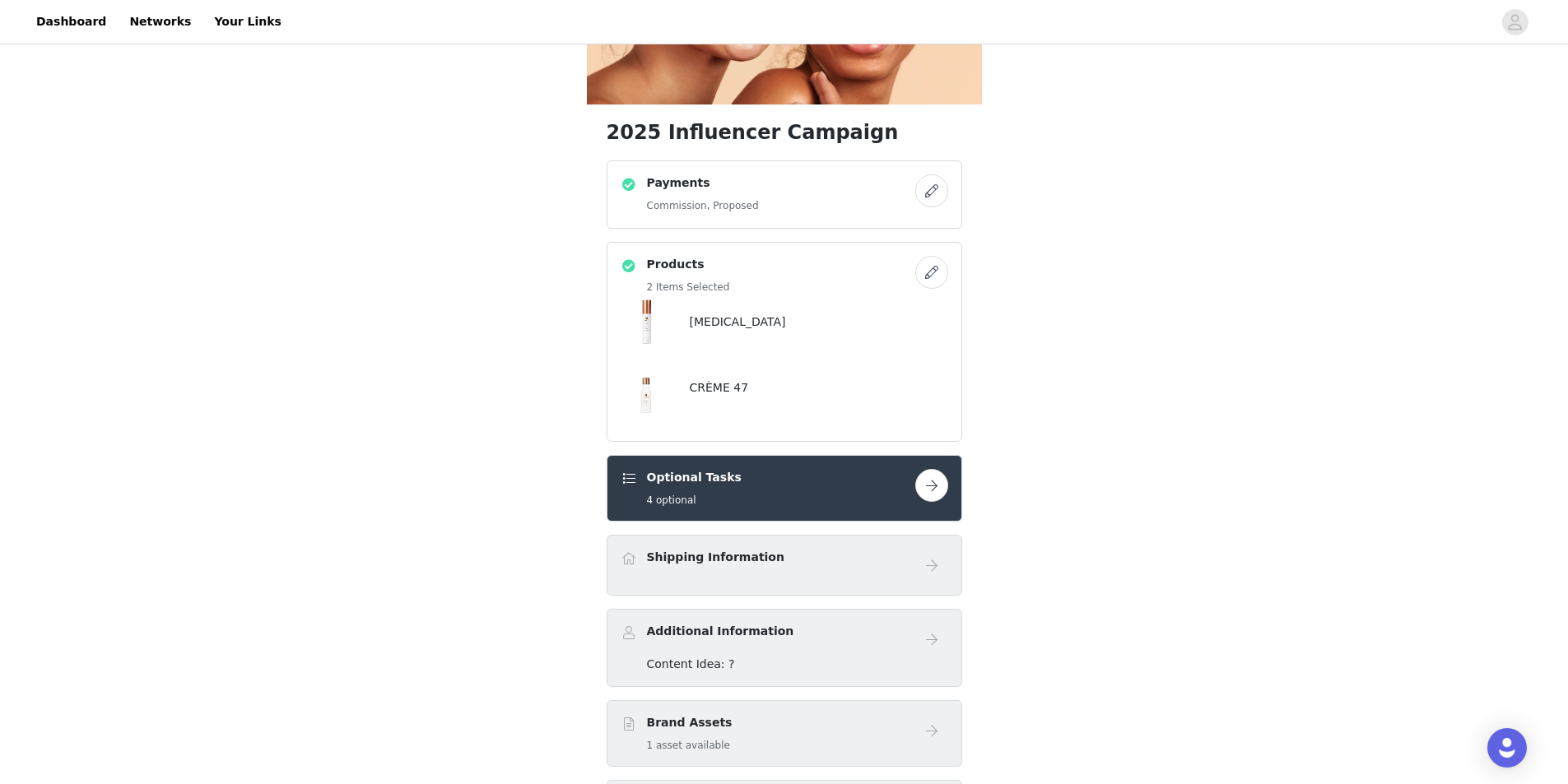
scroll to position [250, 0]
click at [737, 713] on div "Brand Assets 1 asset available" at bounding box center [767, 732] width 294 height 38
click at [779, 622] on div "Additional Information" at bounding box center [784, 638] width 328 height 33
click at [795, 548] on div "Shipping Information" at bounding box center [784, 564] width 328 height 33
click at [937, 468] on button "button" at bounding box center [932, 484] width 33 height 33
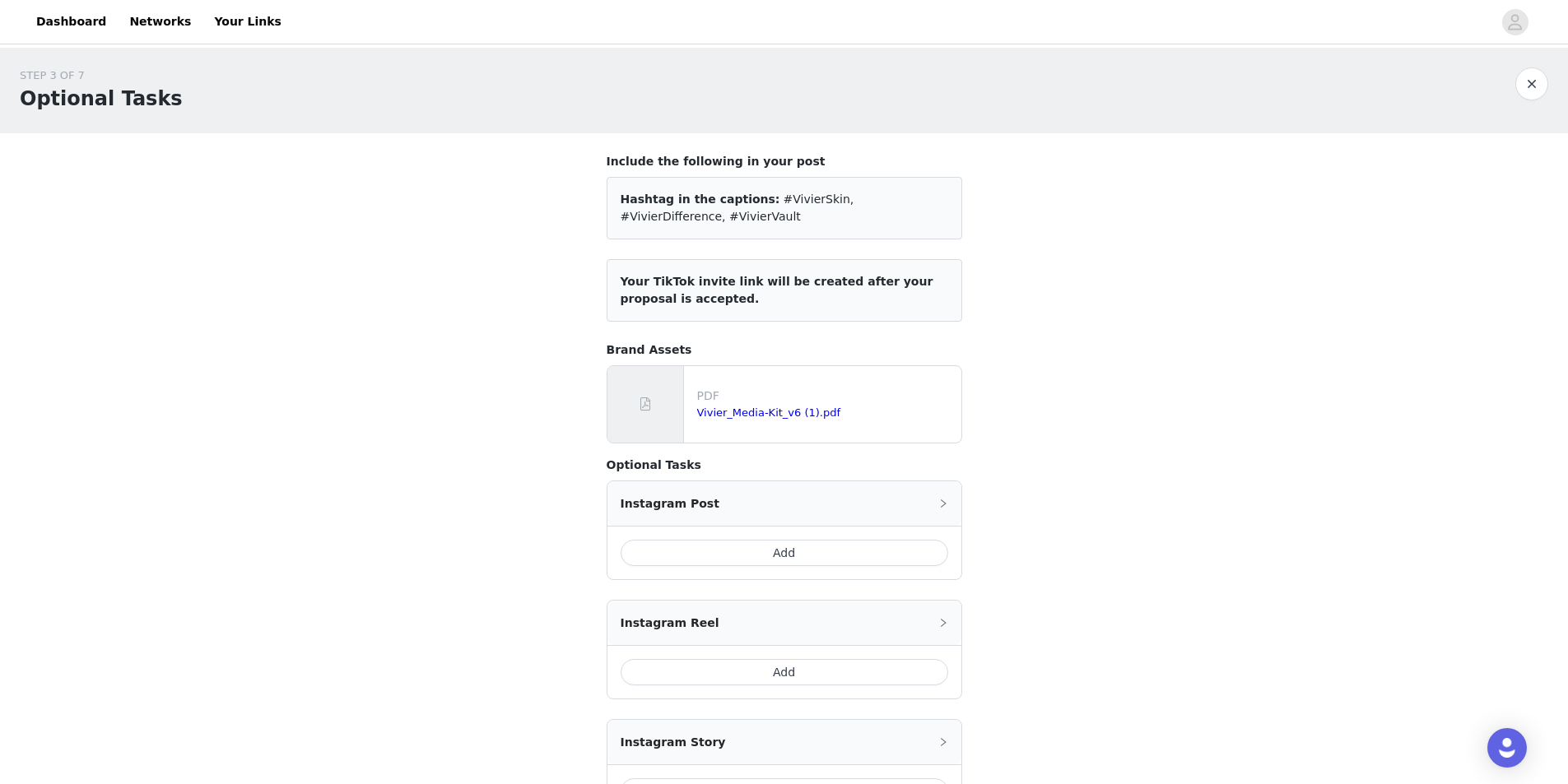
click at [871, 396] on p "PDF" at bounding box center [825, 396] width 258 height 17
click at [880, 435] on div "PDF Vivier_Media-Kit_v6 (1).pdf" at bounding box center [784, 405] width 354 height 77
click at [801, 419] on div "Vivier_Media-Kit_v6 (1).pdf" at bounding box center [825, 412] width 258 height 16
click at [797, 415] on link "Vivier_Media-Kit_v6 (1).pdf" at bounding box center [768, 412] width 144 height 13
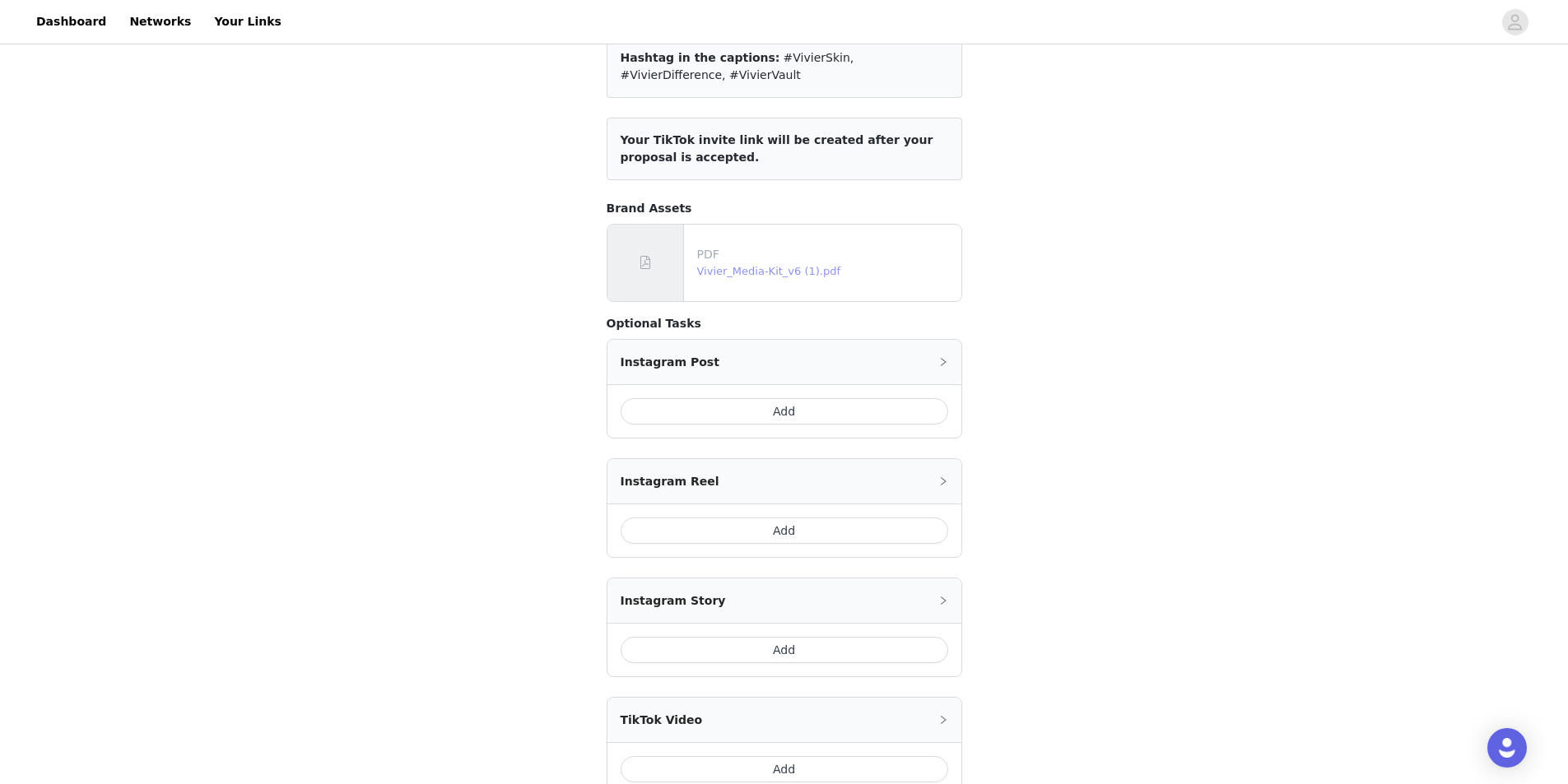
scroll to position [312, 0]
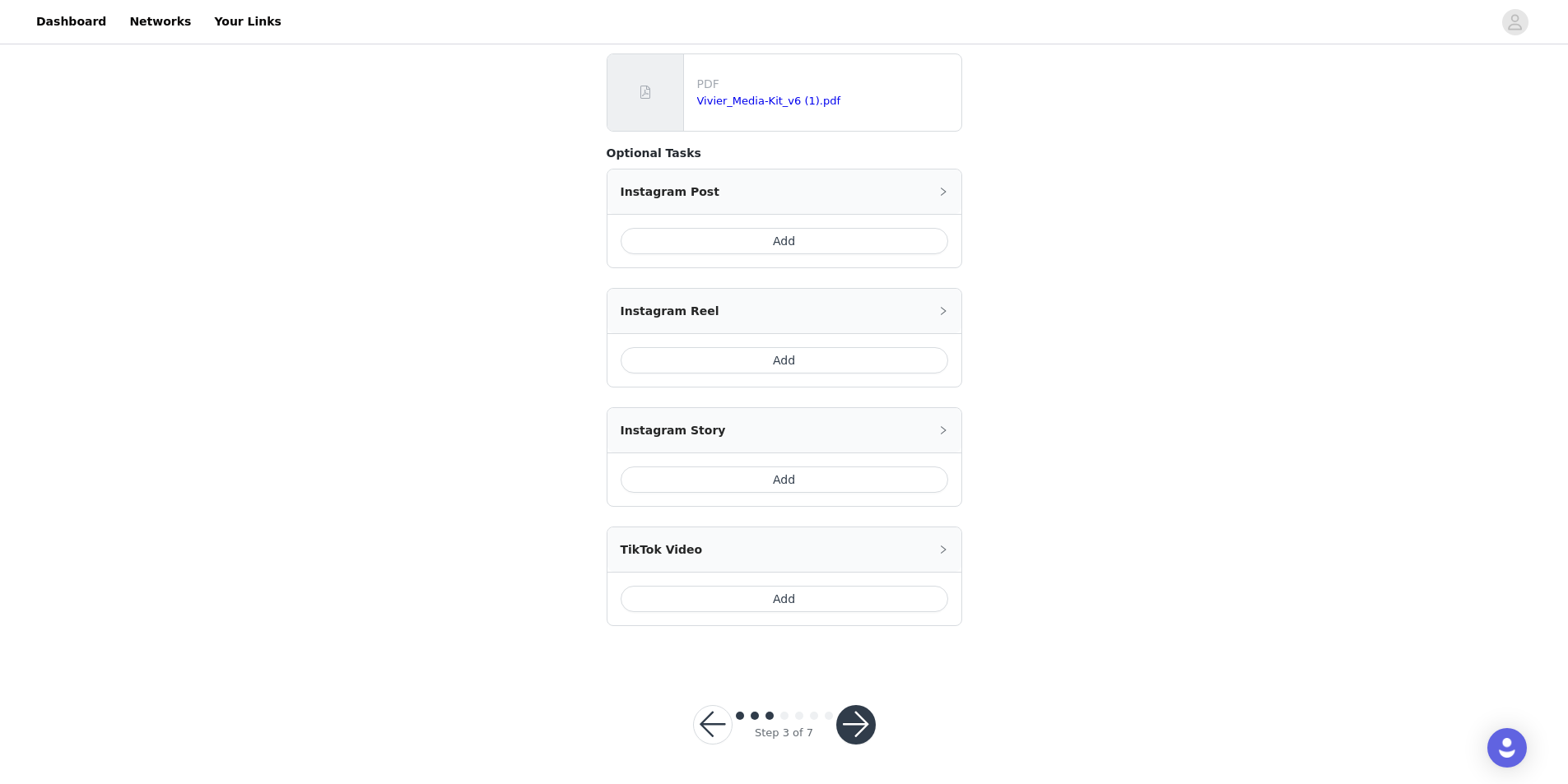
click at [847, 723] on button "button" at bounding box center [856, 724] width 39 height 39
click at [848, 723] on button "button" at bounding box center [856, 724] width 39 height 39
click at [848, 723] on div at bounding box center [856, 724] width 39 height 39
click at [864, 738] on button "button" at bounding box center [856, 724] width 39 height 39
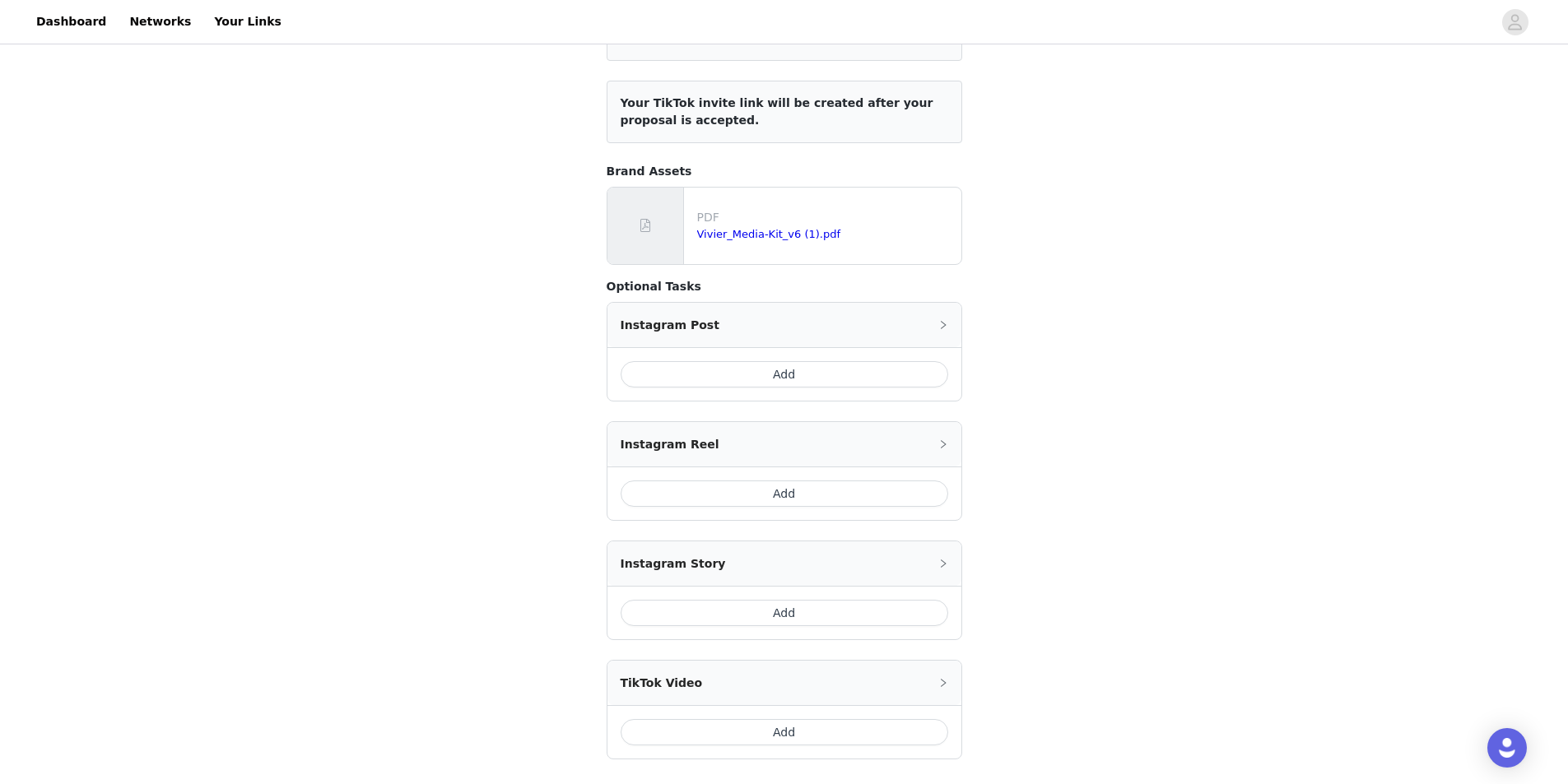
scroll to position [0, 0]
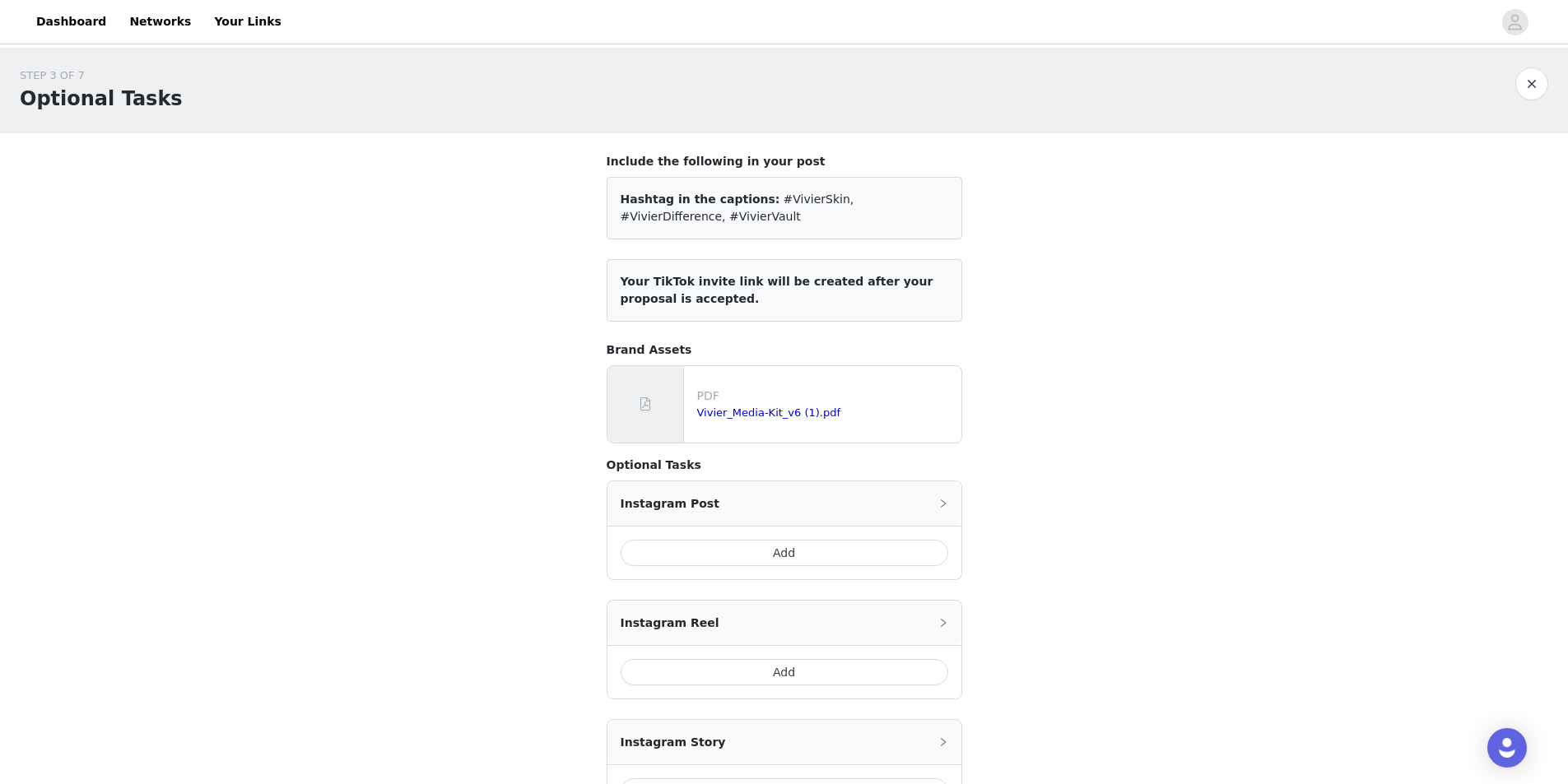
click at [940, 492] on div "Instagram Post" at bounding box center [784, 503] width 354 height 44
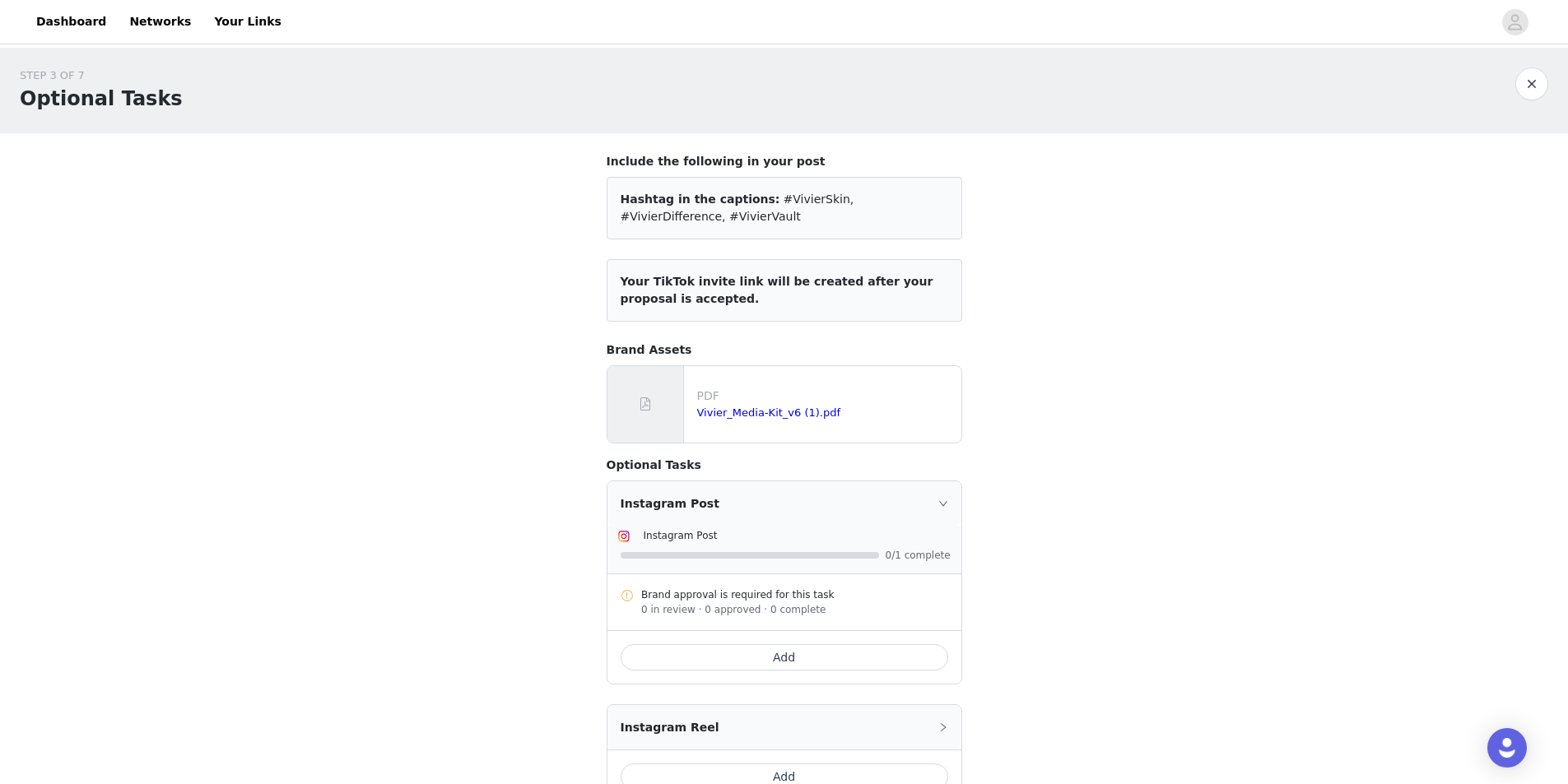
scroll to position [250, 0]
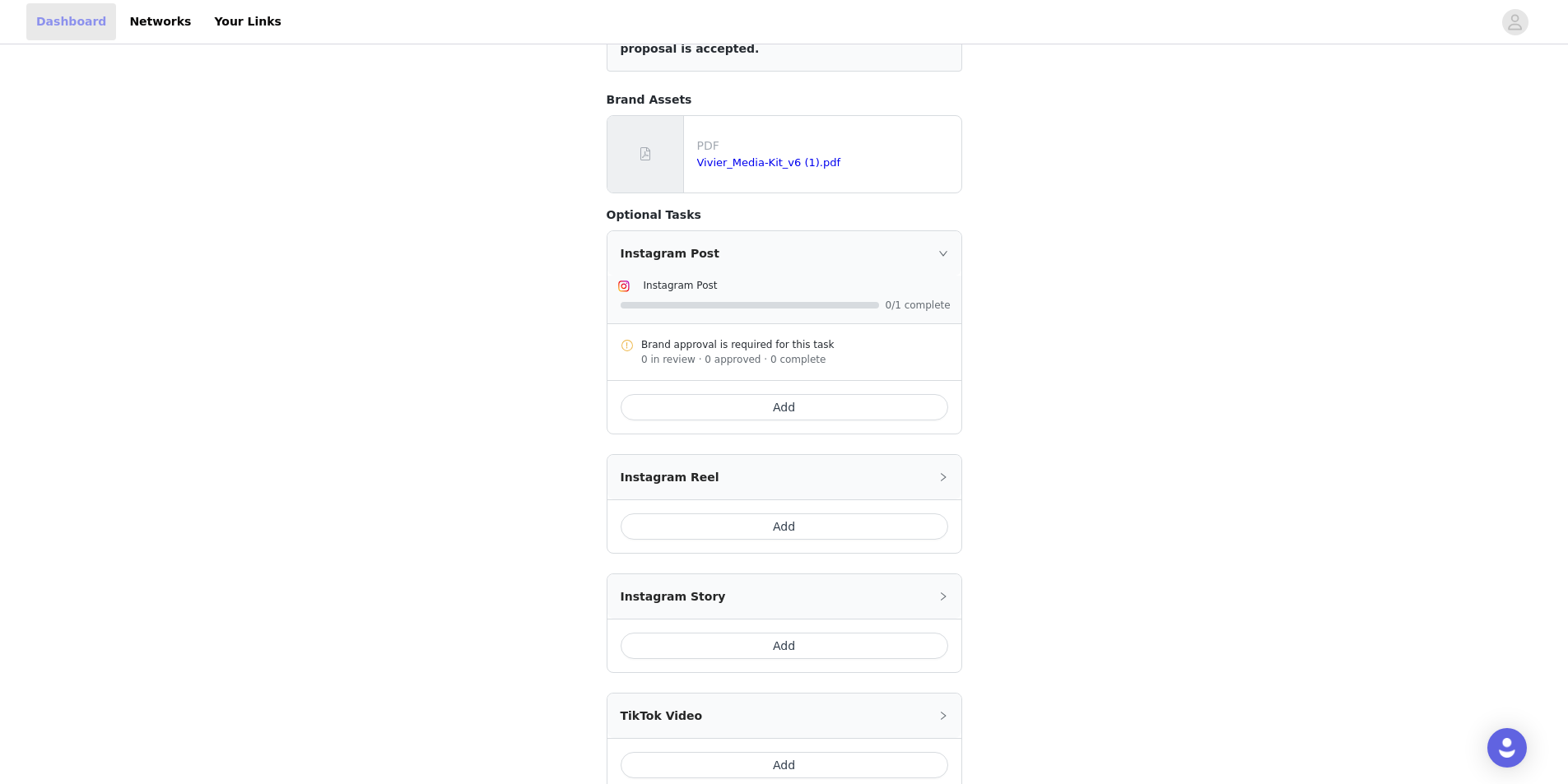
click at [35, 21] on link "Dashboard" at bounding box center [71, 22] width 89 height 37
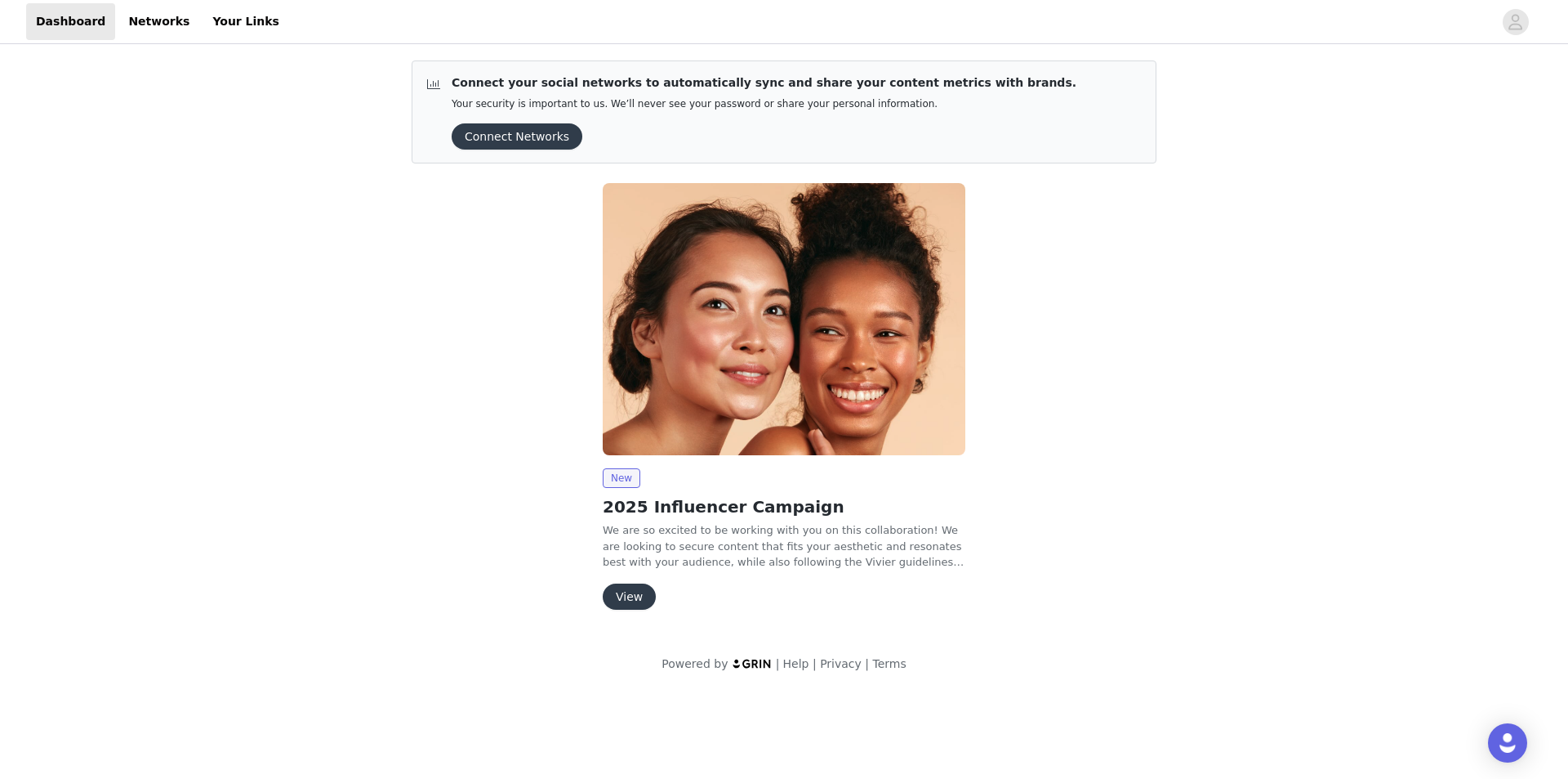
click at [624, 589] on button "View" at bounding box center [629, 597] width 53 height 26
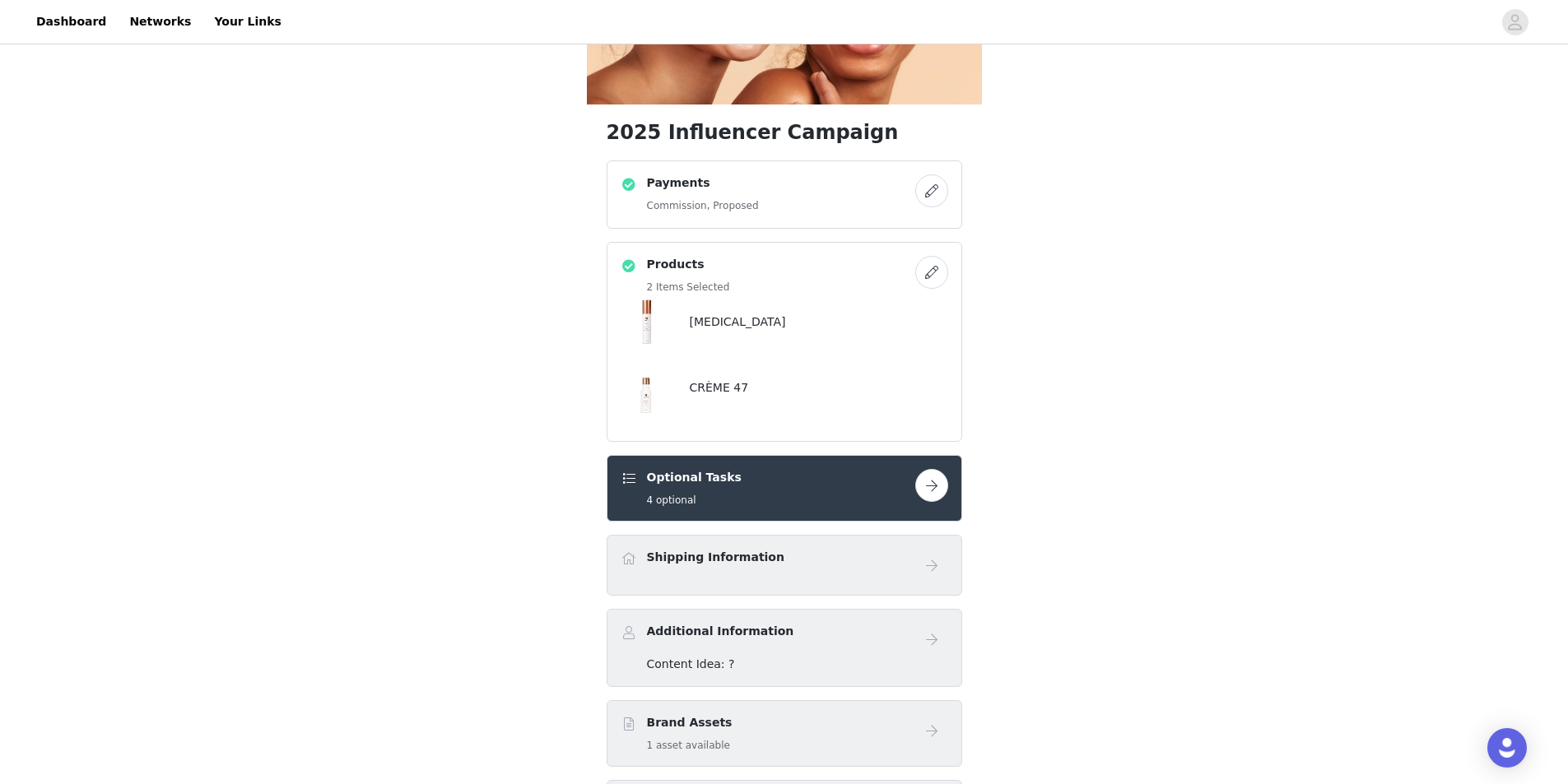
scroll to position [250, 0]
click at [914, 548] on div "Shipping Information" at bounding box center [767, 560] width 294 height 24
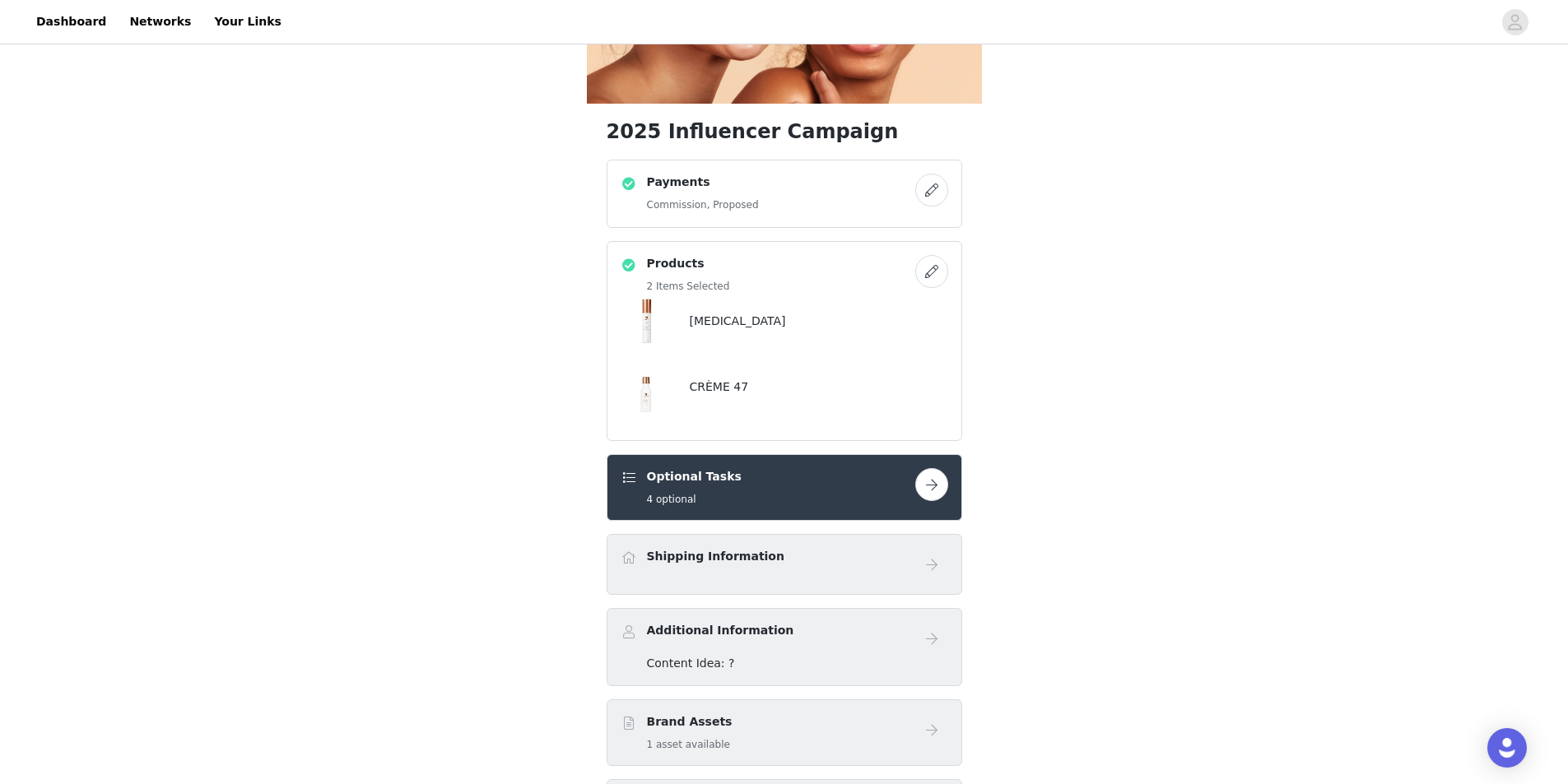
click at [496, 156] on div "2025 Influencer Campaign Payments Commission, Proposed Products 2 Items Selecte…" at bounding box center [784, 389] width 1568 height 1184
click at [1215, 291] on div "2025 Influencer Campaign Payments Commission, Proposed Products 2 Items Selecte…" at bounding box center [784, 389] width 1568 height 1184
